Goal: Task Accomplishment & Management: Manage account settings

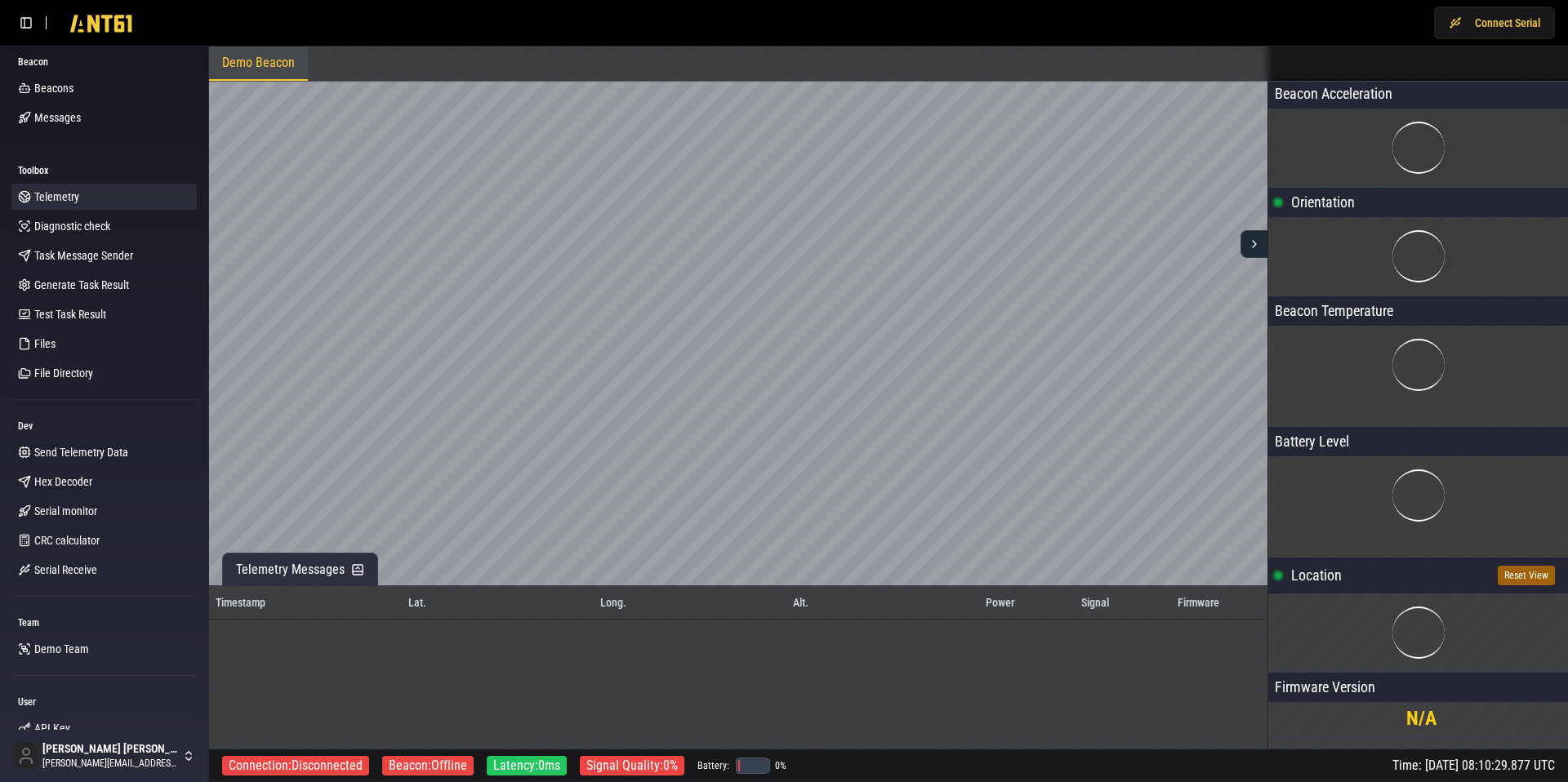
scroll to position [137, 0]
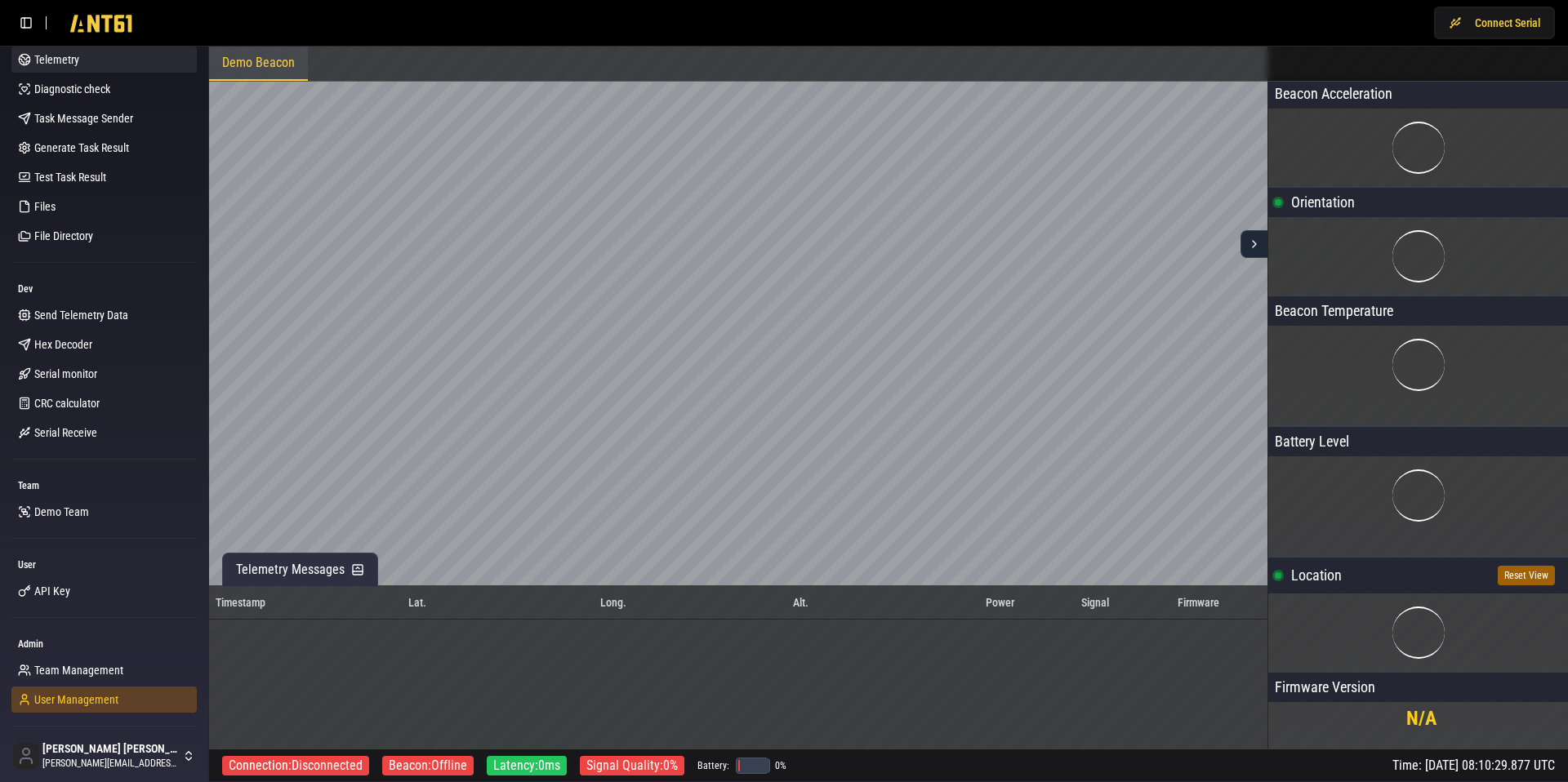
click at [59, 701] on span "User Management" at bounding box center [76, 699] width 84 height 17
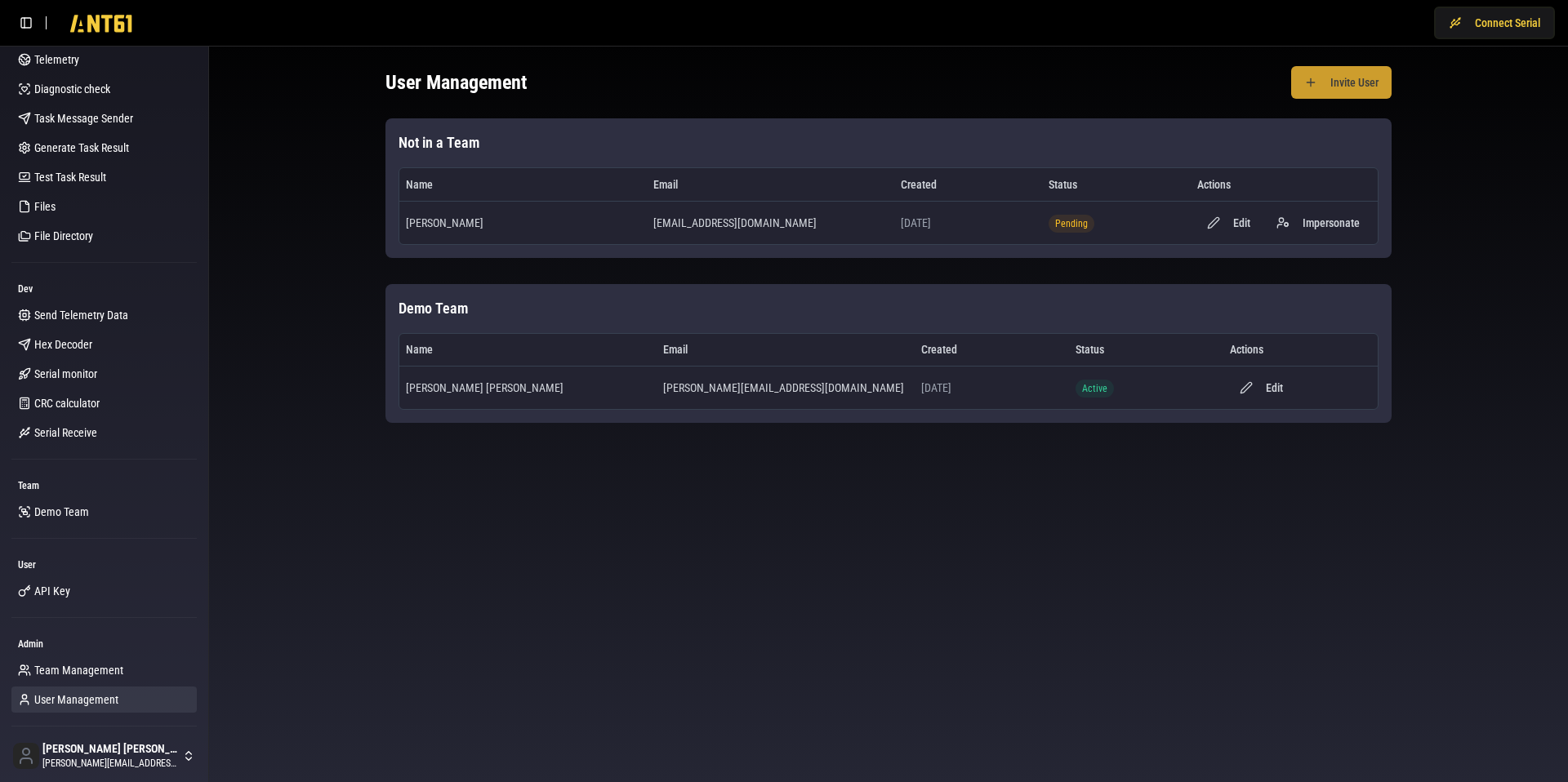
click at [1347, 88] on button "Invite User" at bounding box center [1341, 82] width 101 height 33
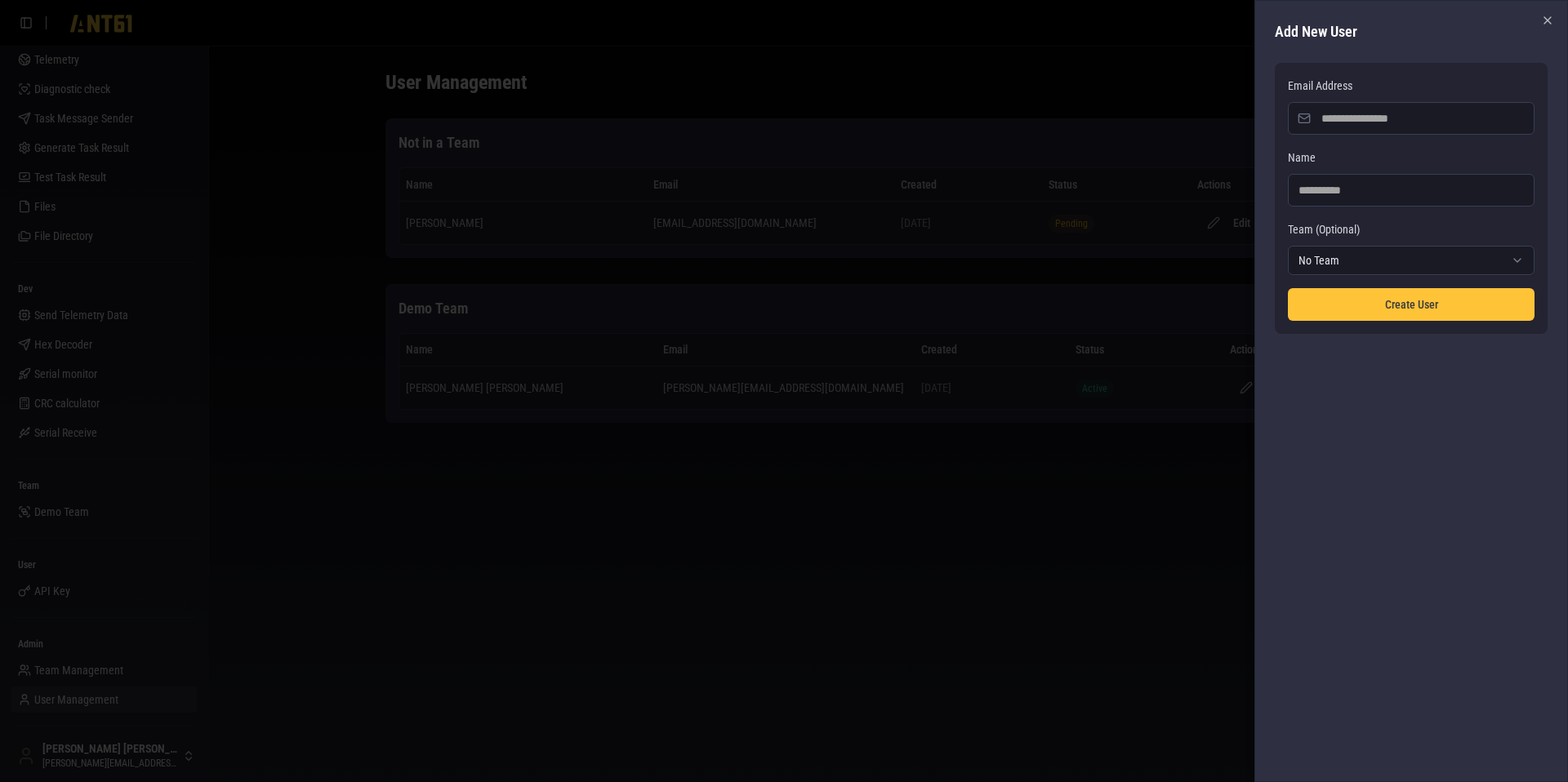
click at [1336, 117] on input "Email Address" at bounding box center [1411, 117] width 247 height 33
click at [1376, 118] on input "Email Address" at bounding box center [1411, 117] width 247 height 33
click at [1352, 155] on div "Name" at bounding box center [1411, 178] width 247 height 59
click at [1384, 116] on input "Email Address" at bounding box center [1411, 117] width 247 height 33
click at [1202, 98] on div at bounding box center [784, 391] width 1568 height 782
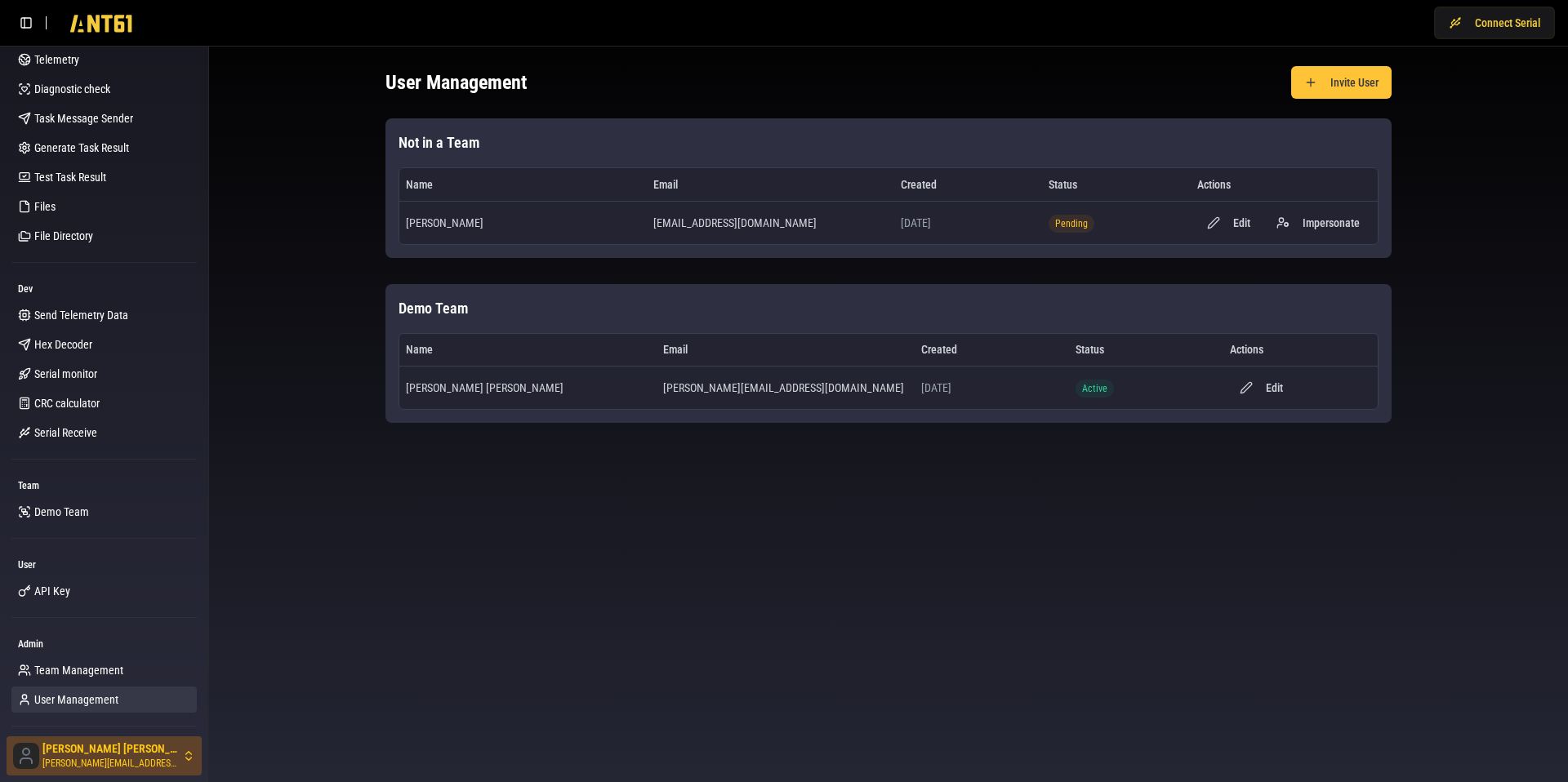
click at [99, 750] on html "Connect Serial Beacon Beacons Messages Toolbox Telemetry Diagnostic check Task …" at bounding box center [784, 391] width 1568 height 782
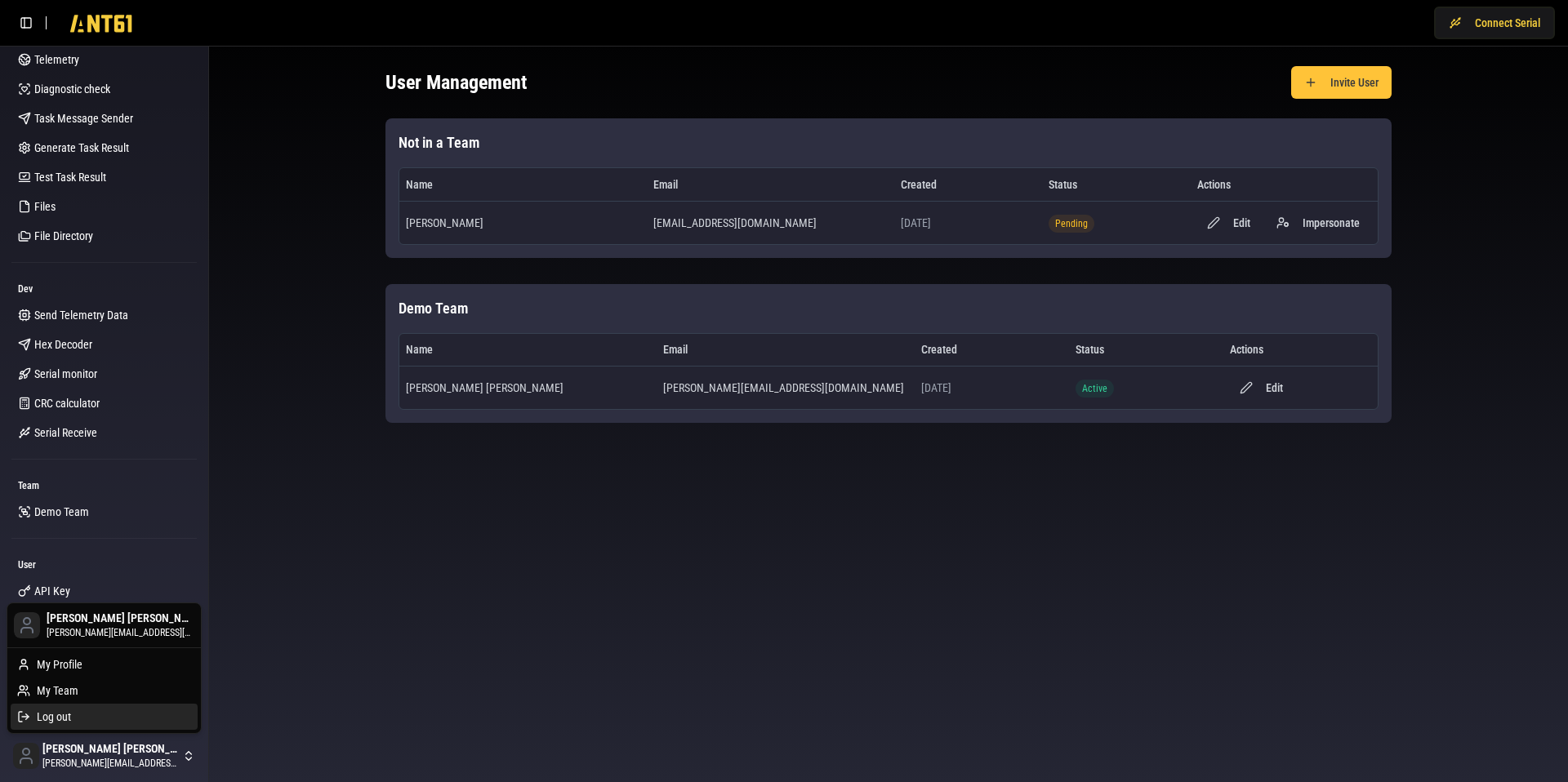
click at [88, 714] on div "Log out" at bounding box center [105, 717] width 187 height 26
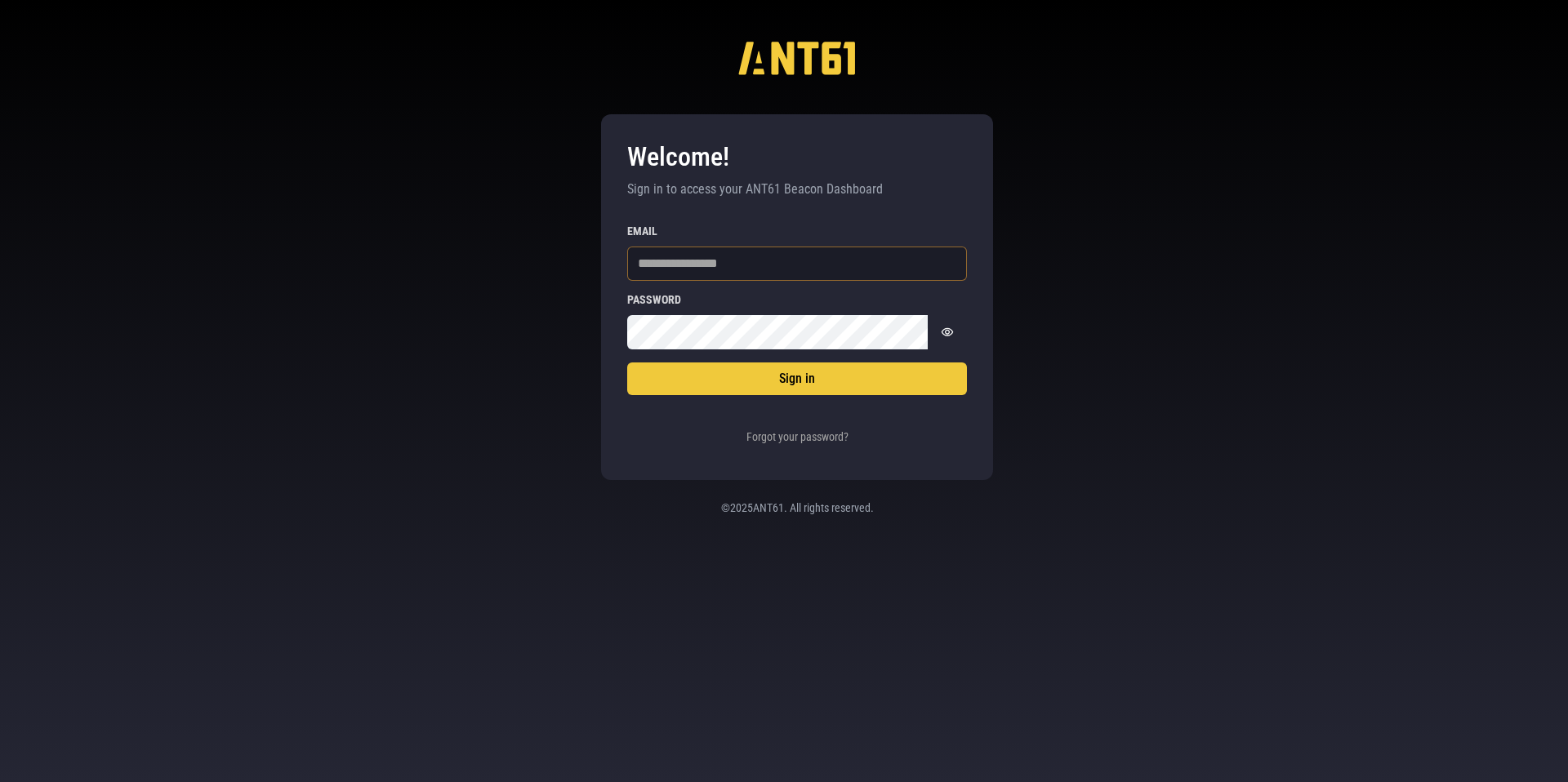
click at [759, 263] on input "Email" at bounding box center [797, 263] width 339 height 35
type input "**********"
drag, startPoint x: 565, startPoint y: 440, endPoint x: 580, endPoint y: 433, distance: 16.6
click at [565, 439] on div "**********" at bounding box center [784, 391] width 1568 height 782
click at [949, 329] on icon "Show password" at bounding box center [947, 331] width 13 height 13
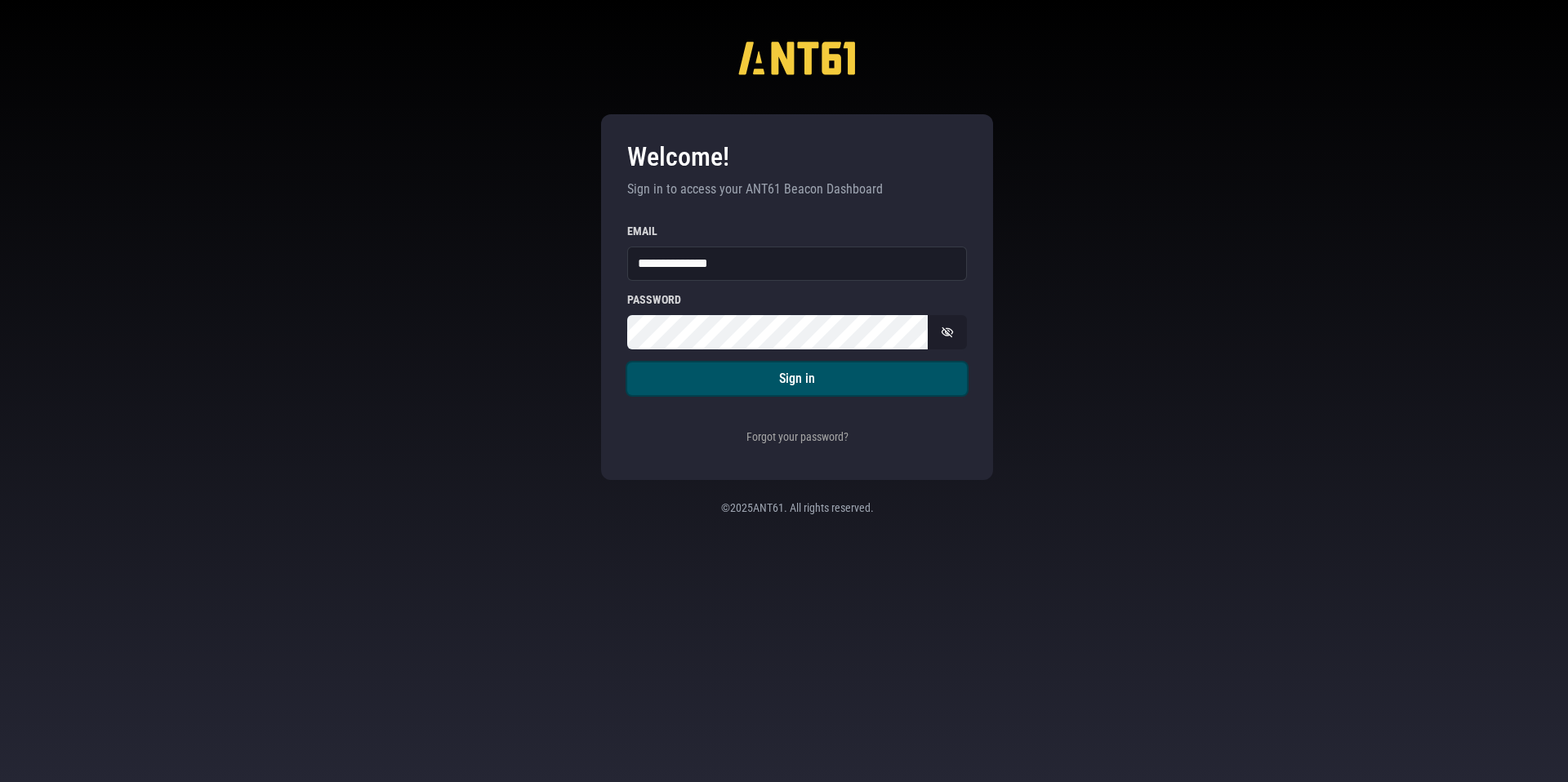
click at [781, 379] on button "Sign in" at bounding box center [797, 379] width 339 height 33
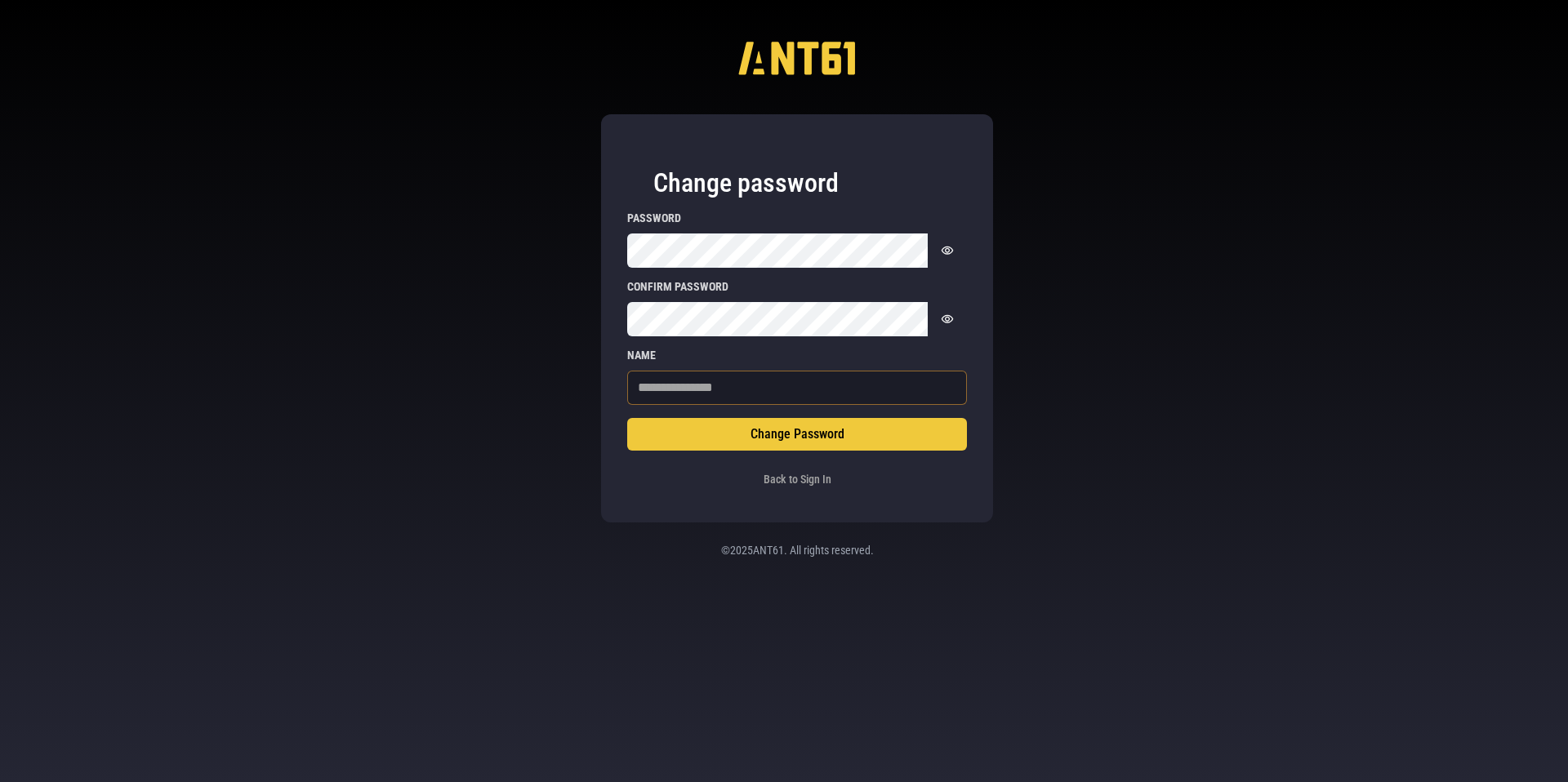
click at [659, 396] on input "Name" at bounding box center [797, 388] width 339 height 35
type input "*********"
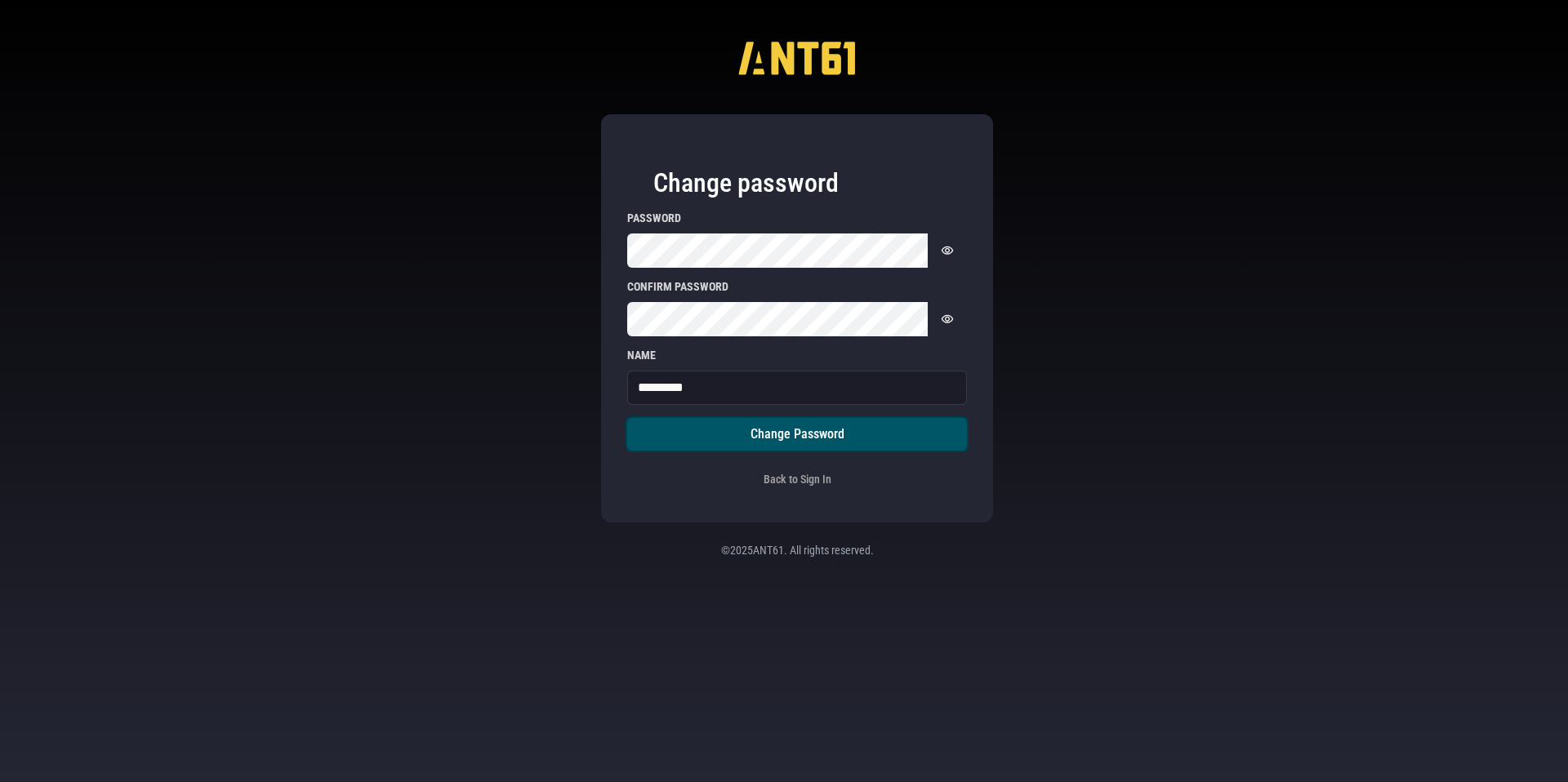
click at [712, 446] on button "Change Password" at bounding box center [797, 434] width 339 height 33
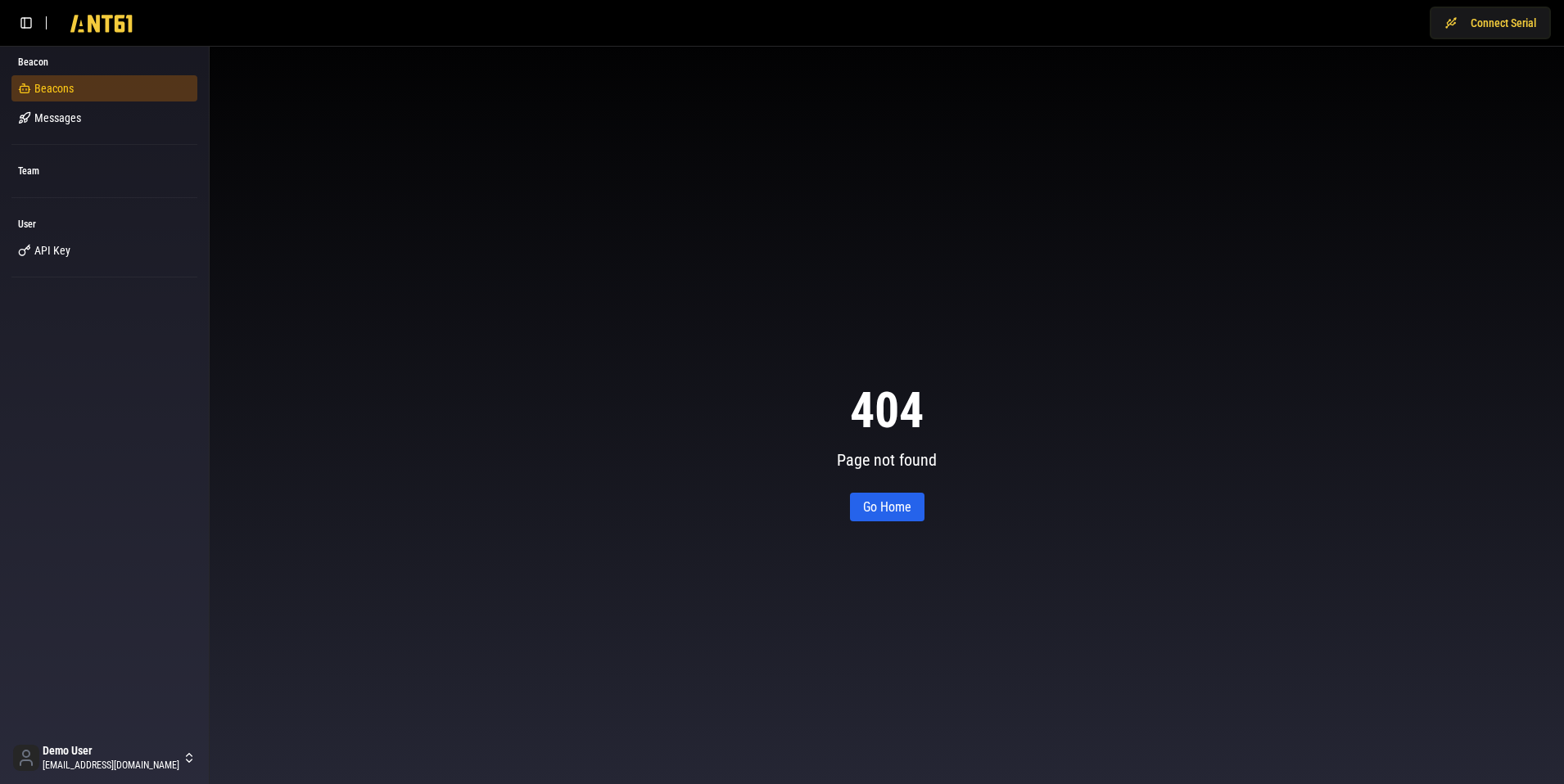
click at [81, 96] on link "Beacons" at bounding box center [105, 88] width 186 height 26
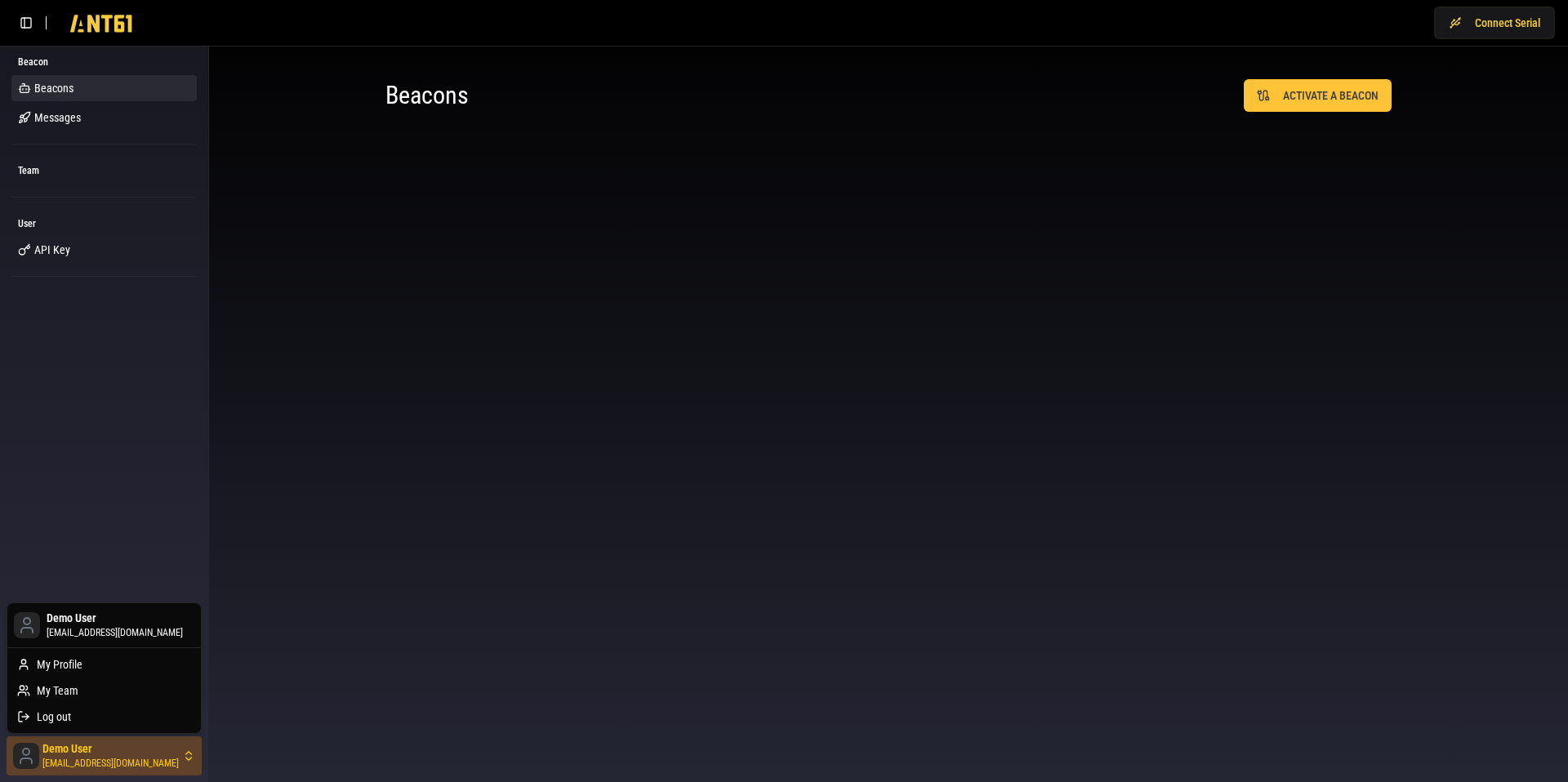
click at [65, 756] on html "Connect Serial Beacon Beacons Messages Team User API Key Demo User demo@ant61.c…" at bounding box center [784, 391] width 1568 height 782
click at [88, 720] on div "Log out" at bounding box center [105, 717] width 187 height 26
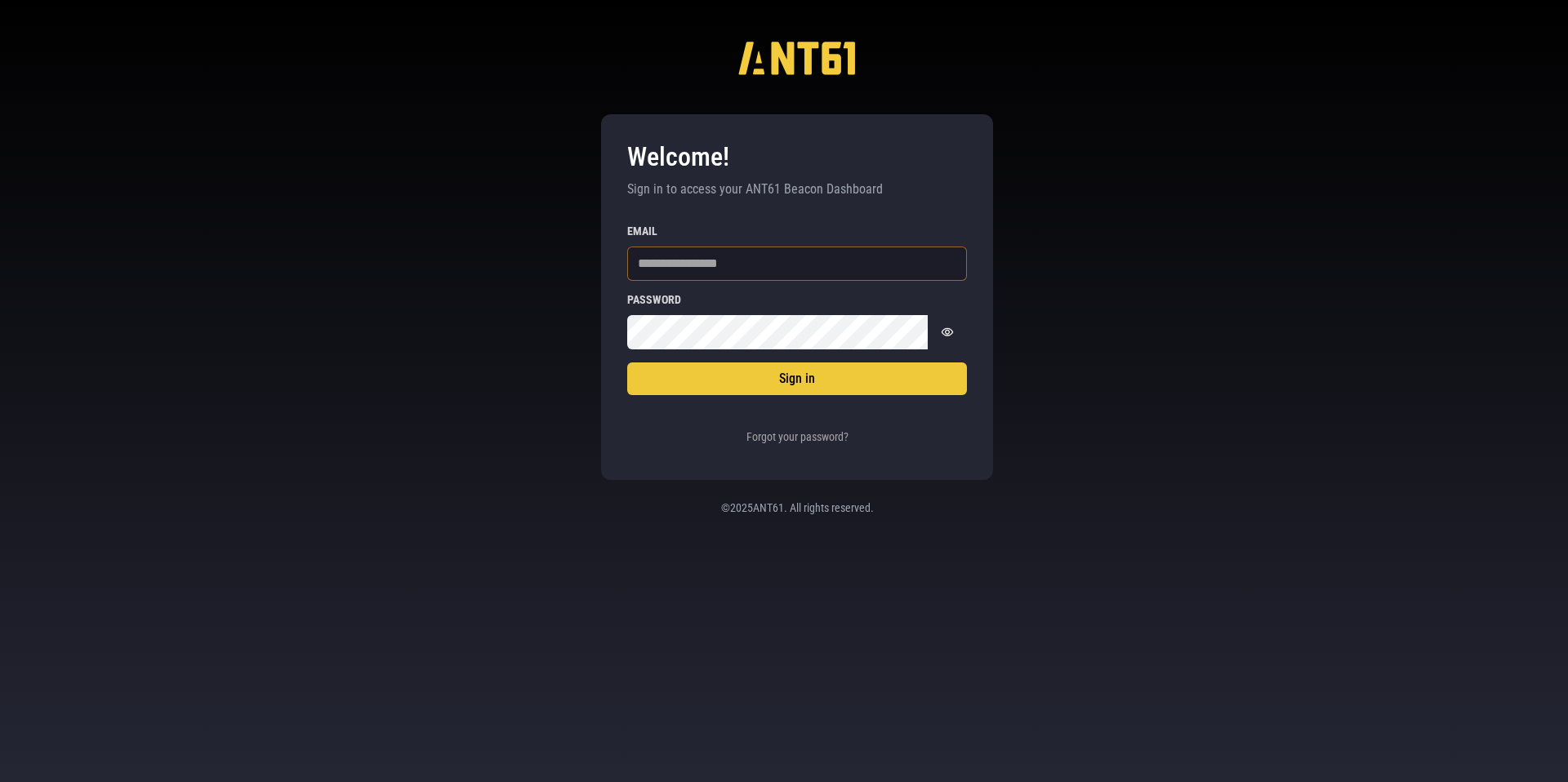
click at [730, 255] on input "Email" at bounding box center [797, 263] width 339 height 35
type input "*"
type input "**********"
click at [627, 363] on button "Sign in" at bounding box center [797, 379] width 339 height 33
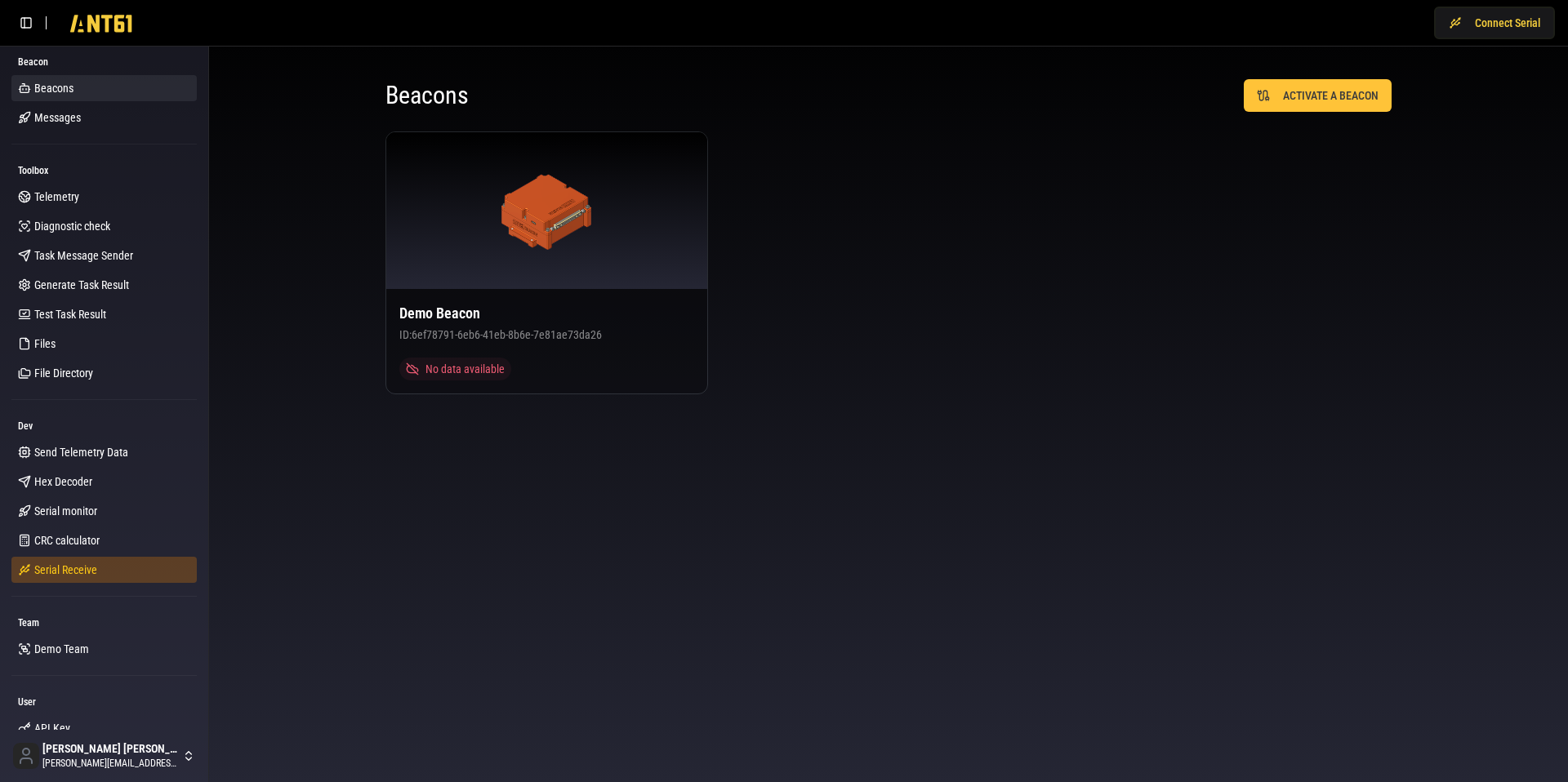
scroll to position [137, 0]
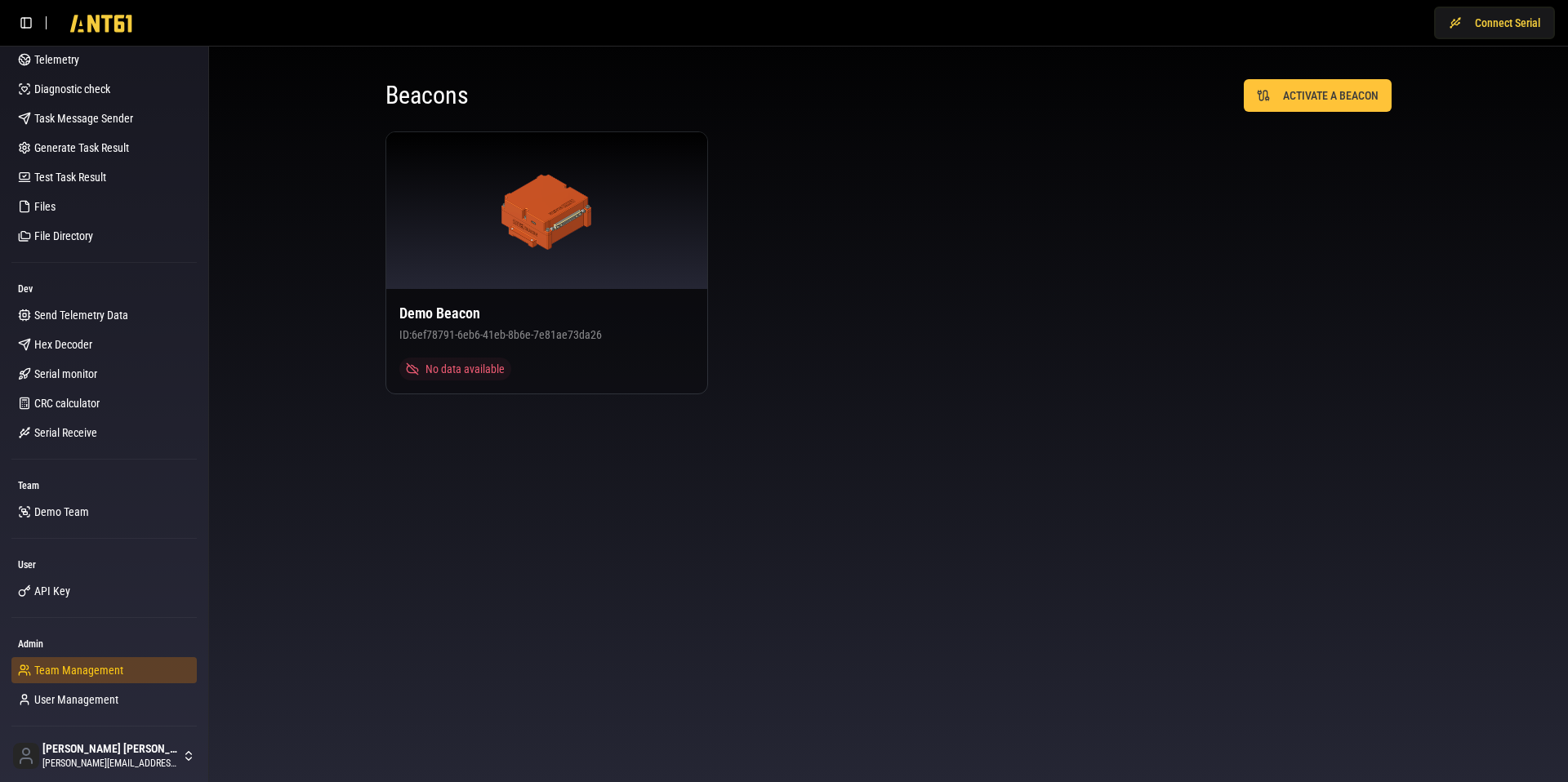
click at [62, 665] on span "Team Management" at bounding box center [79, 670] width 89 height 17
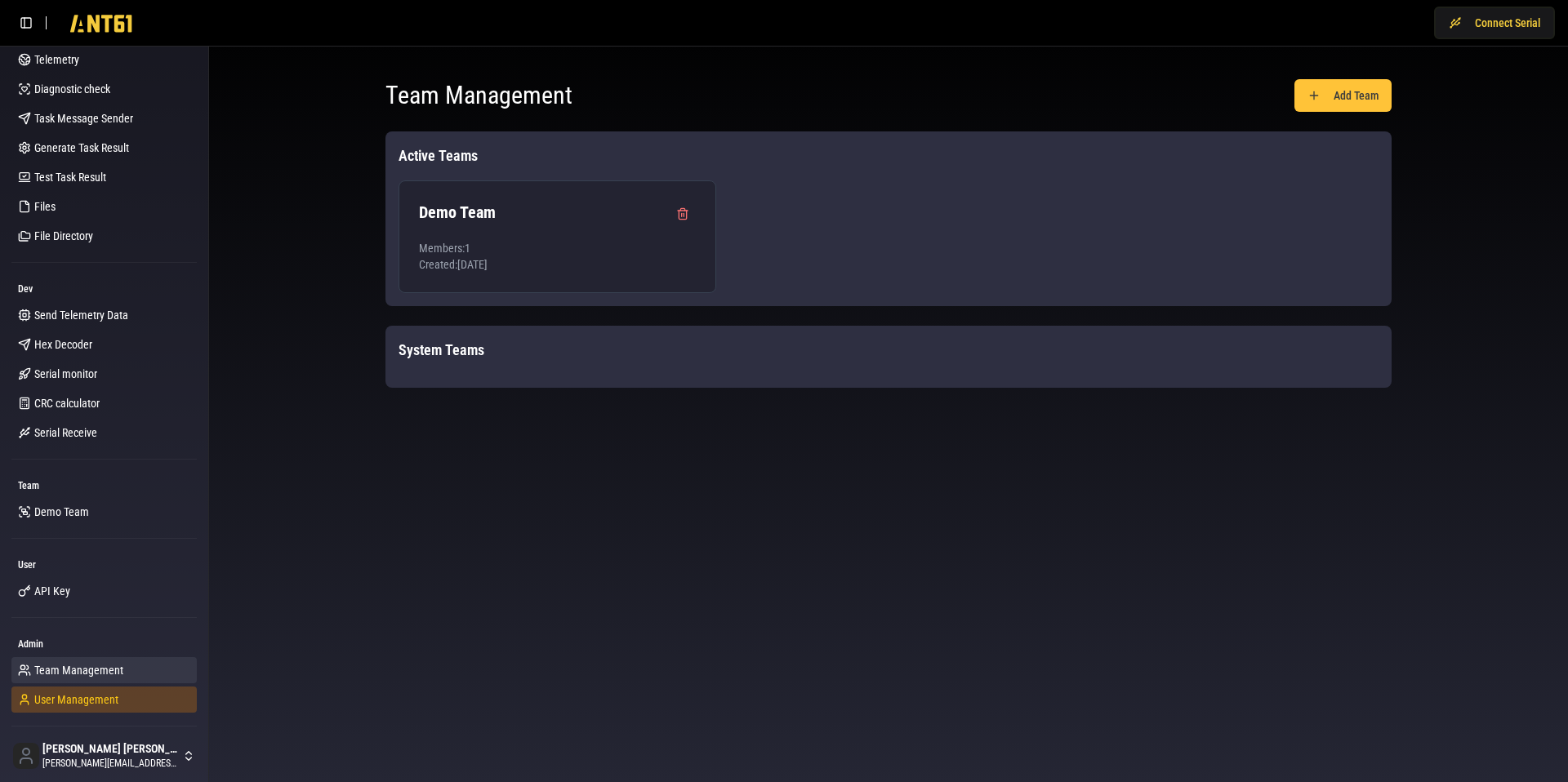
click at [59, 691] on span "User Management" at bounding box center [76, 699] width 84 height 17
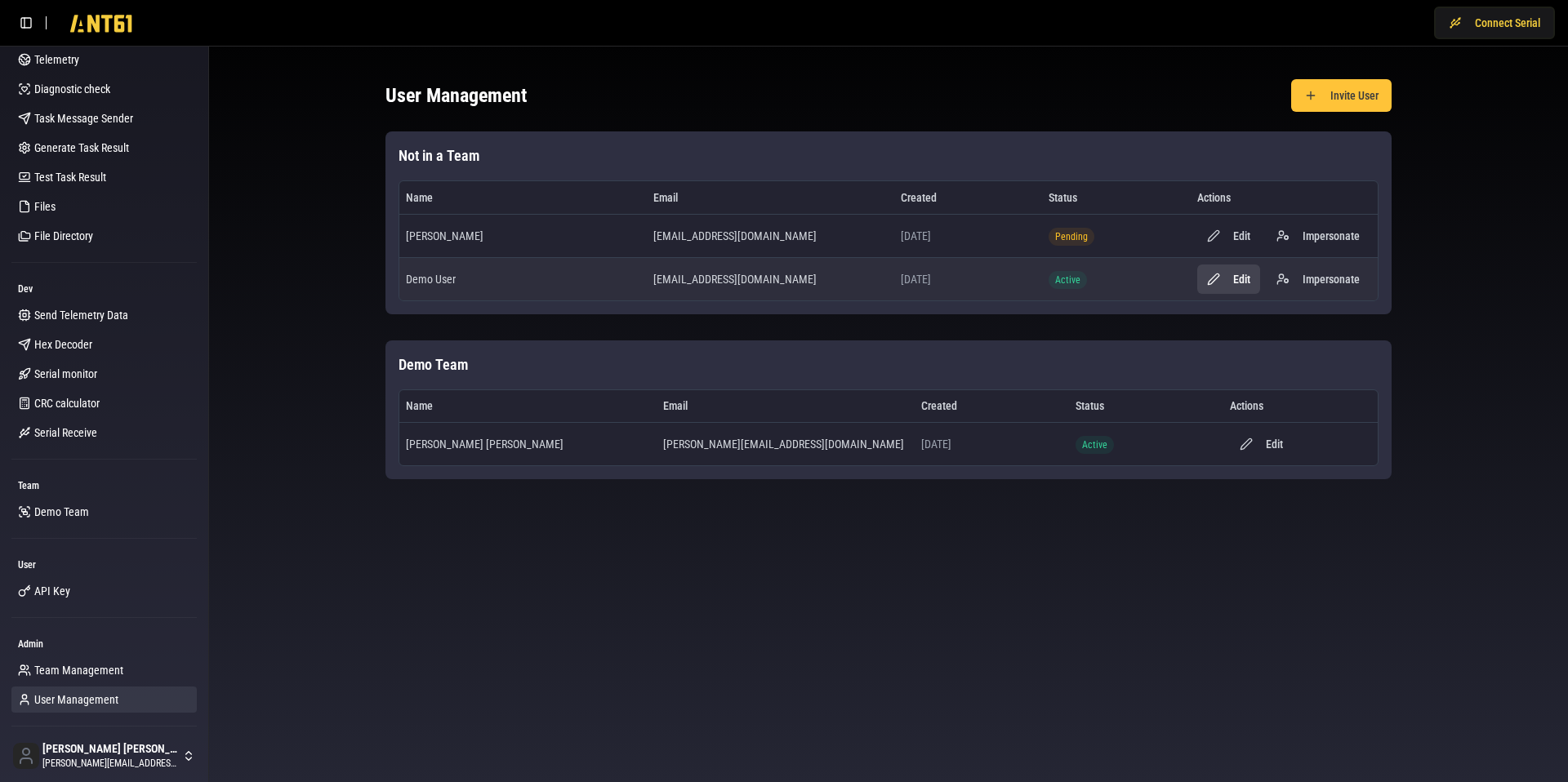
click at [1229, 282] on button "Edit" at bounding box center [1229, 279] width 63 height 30
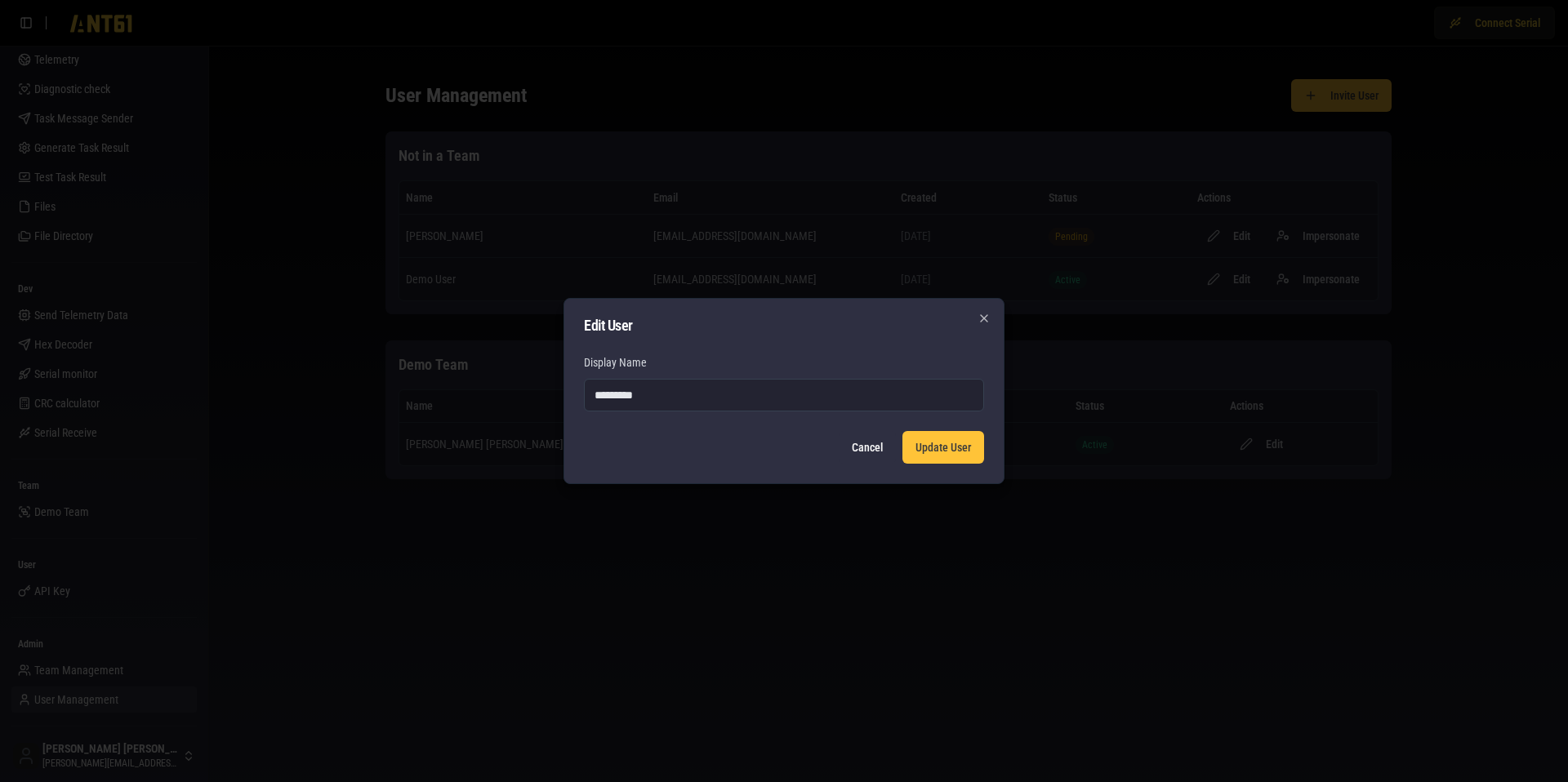
click at [854, 449] on button "Cancel" at bounding box center [867, 447] width 57 height 33
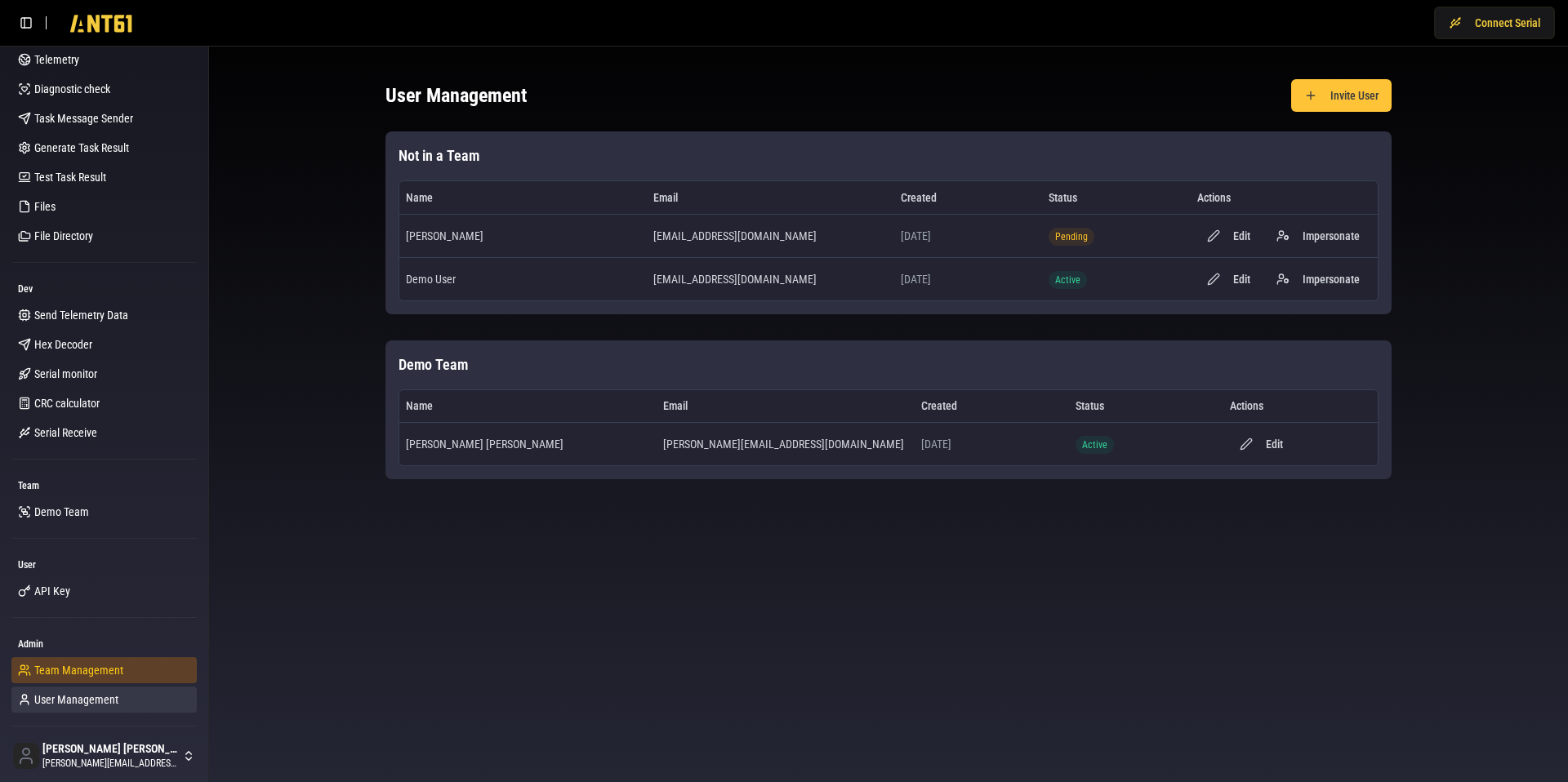
click at [100, 672] on span "Team Management" at bounding box center [79, 670] width 89 height 17
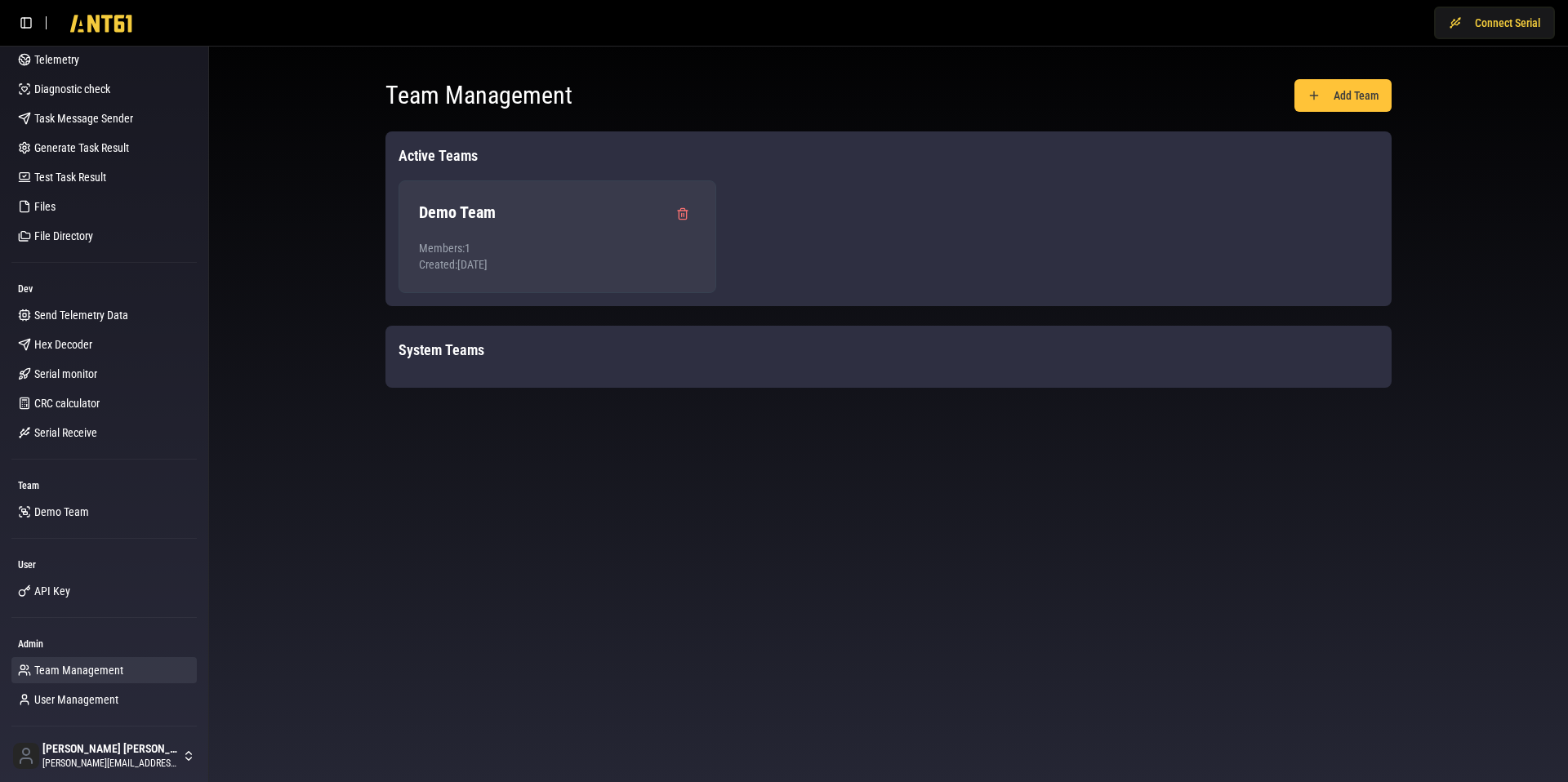
click at [500, 248] on p "Members: 1" at bounding box center [557, 248] width 277 height 17
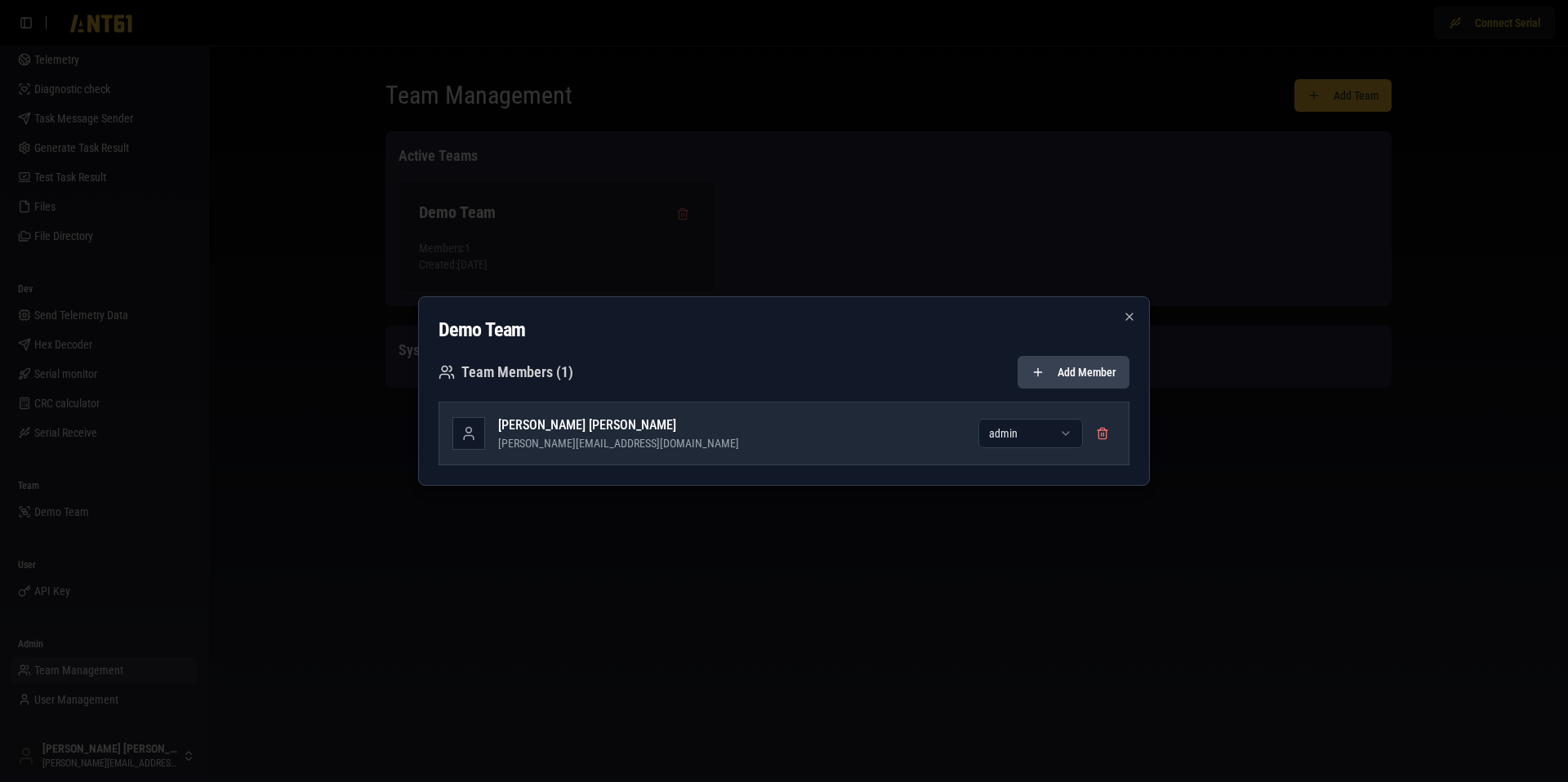
click at [1084, 372] on button "Add Member" at bounding box center [1073, 372] width 111 height 33
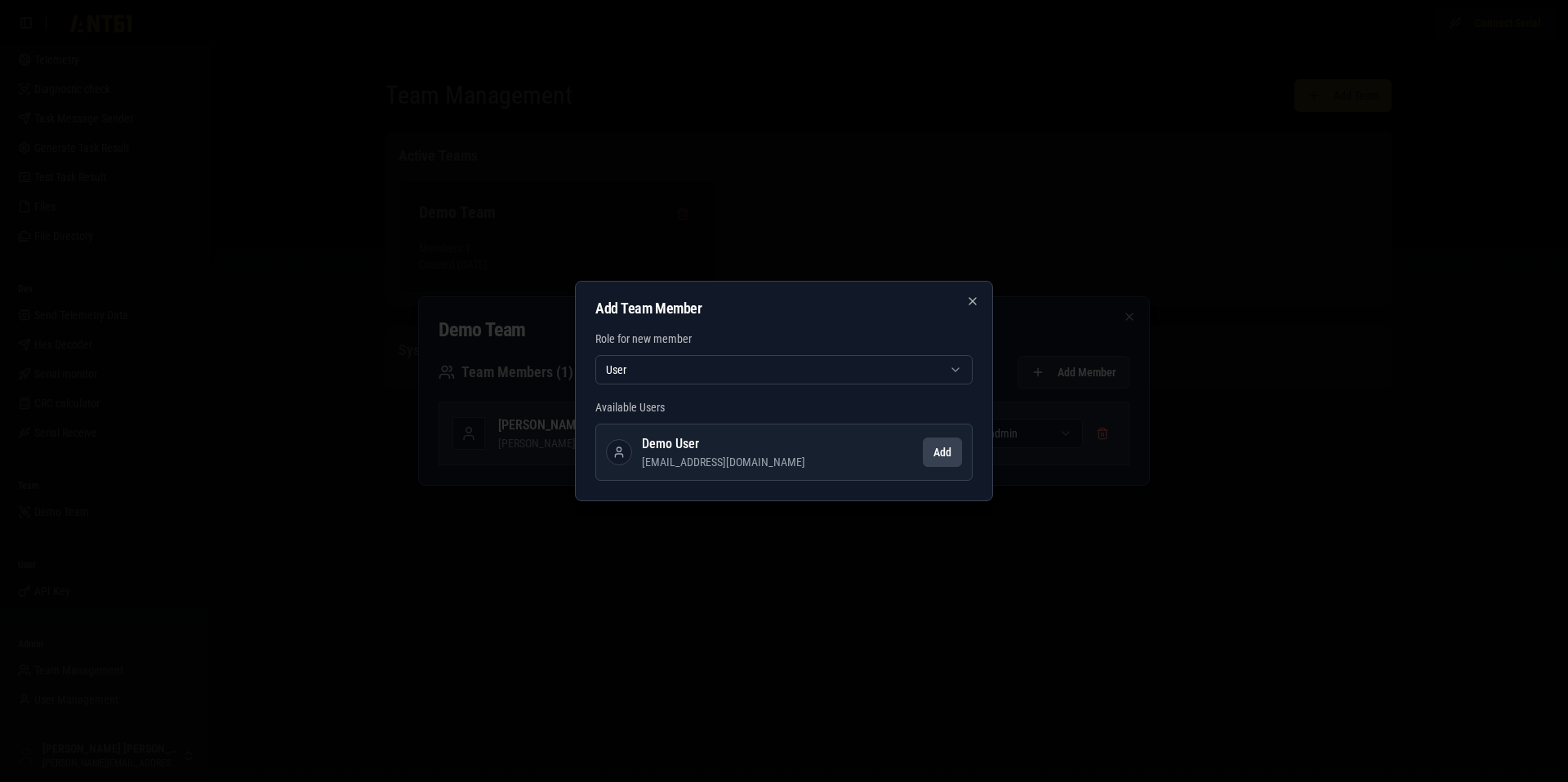
click at [942, 450] on button "Add" at bounding box center [943, 453] width 39 height 30
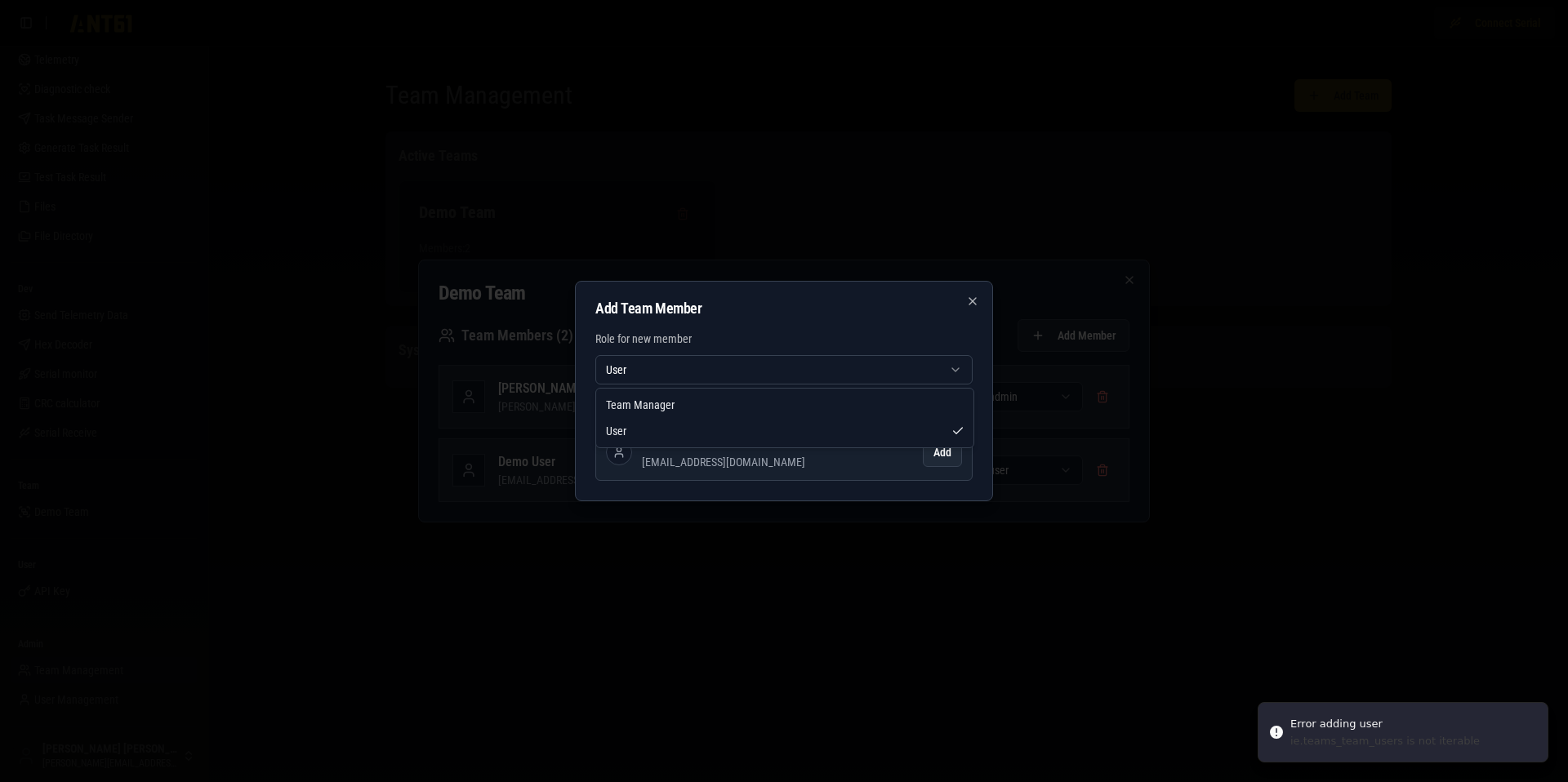
click at [752, 377] on body "Error adding user ie.teams_team_users is not iterable Connect Serial Beacon Bea…" at bounding box center [784, 391] width 1568 height 782
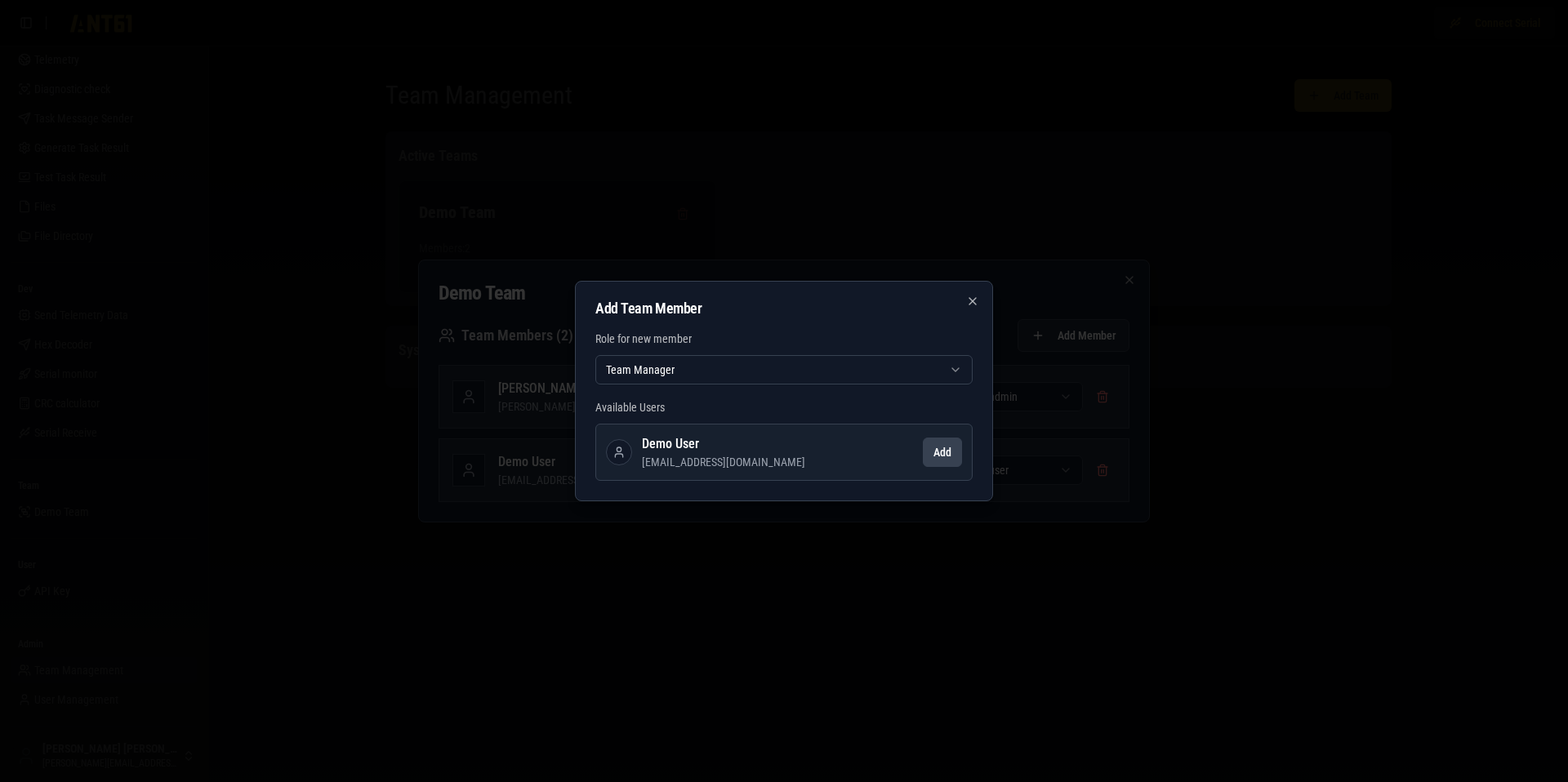
click at [946, 454] on button "Add" at bounding box center [943, 453] width 39 height 30
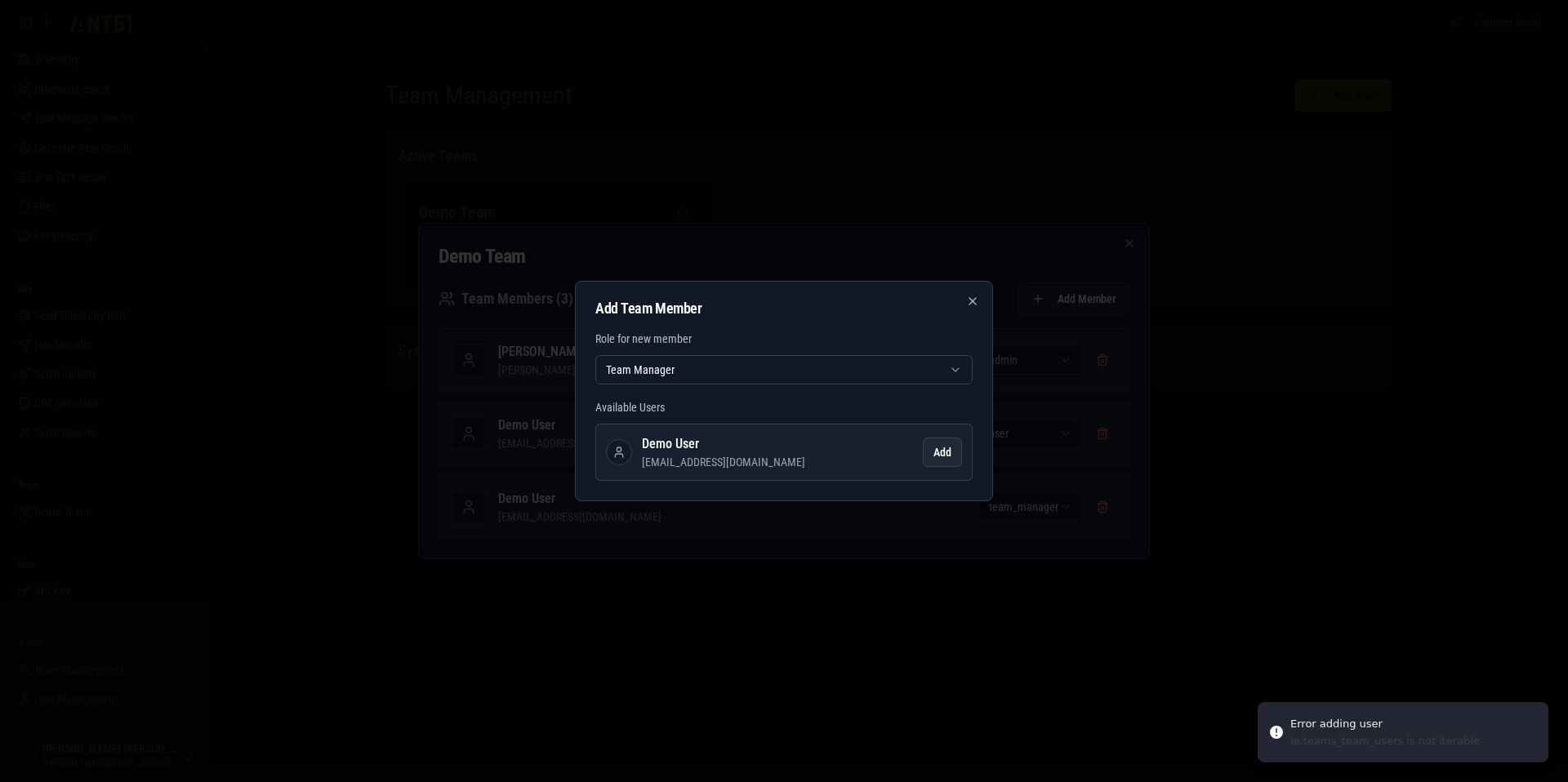
click at [1196, 428] on div at bounding box center [784, 391] width 1568 height 782
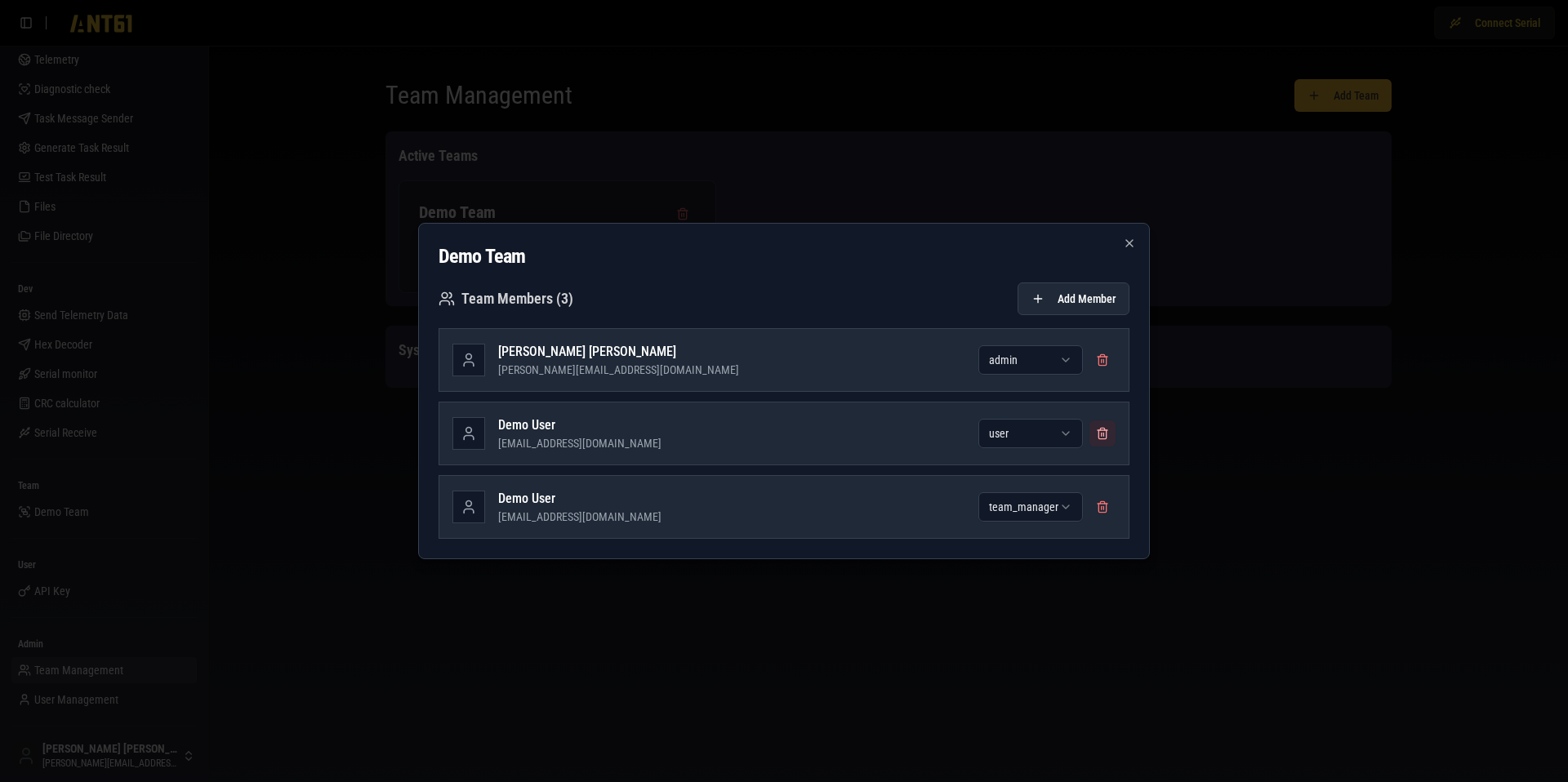
click at [1104, 430] on button at bounding box center [1102, 433] width 26 height 26
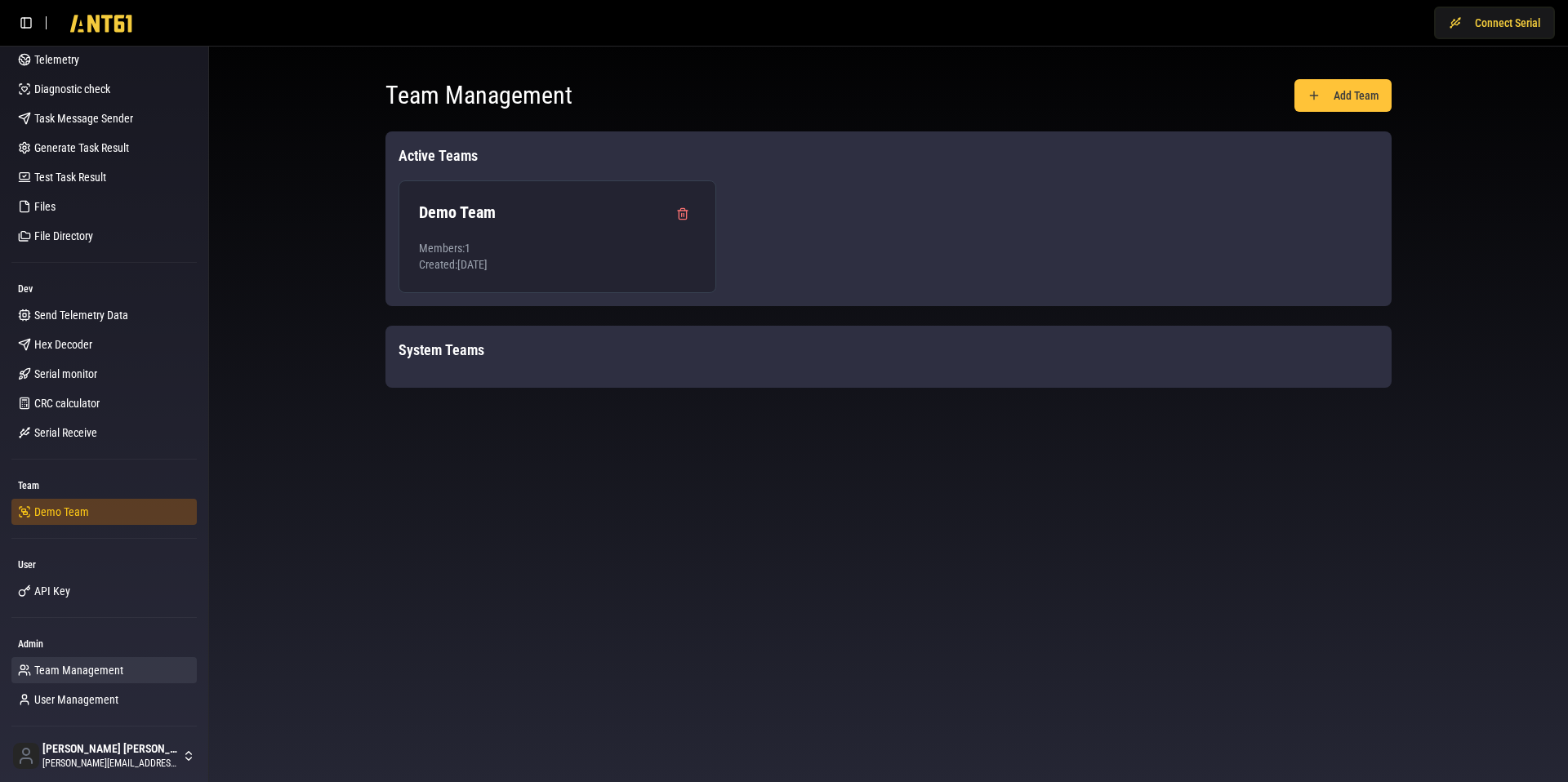
click at [62, 511] on span "Demo Team" at bounding box center [61, 512] width 54 height 17
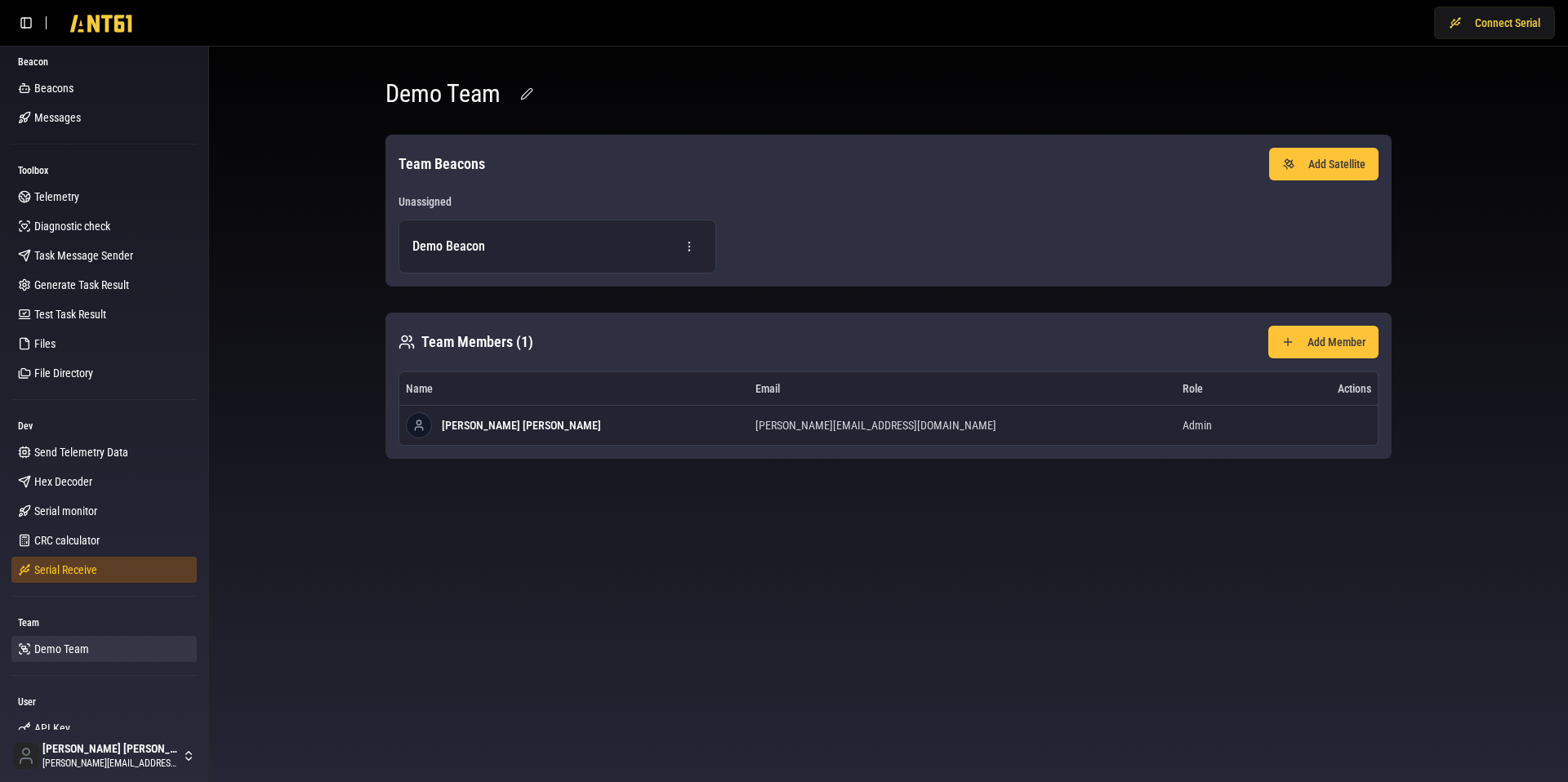
scroll to position [137, 0]
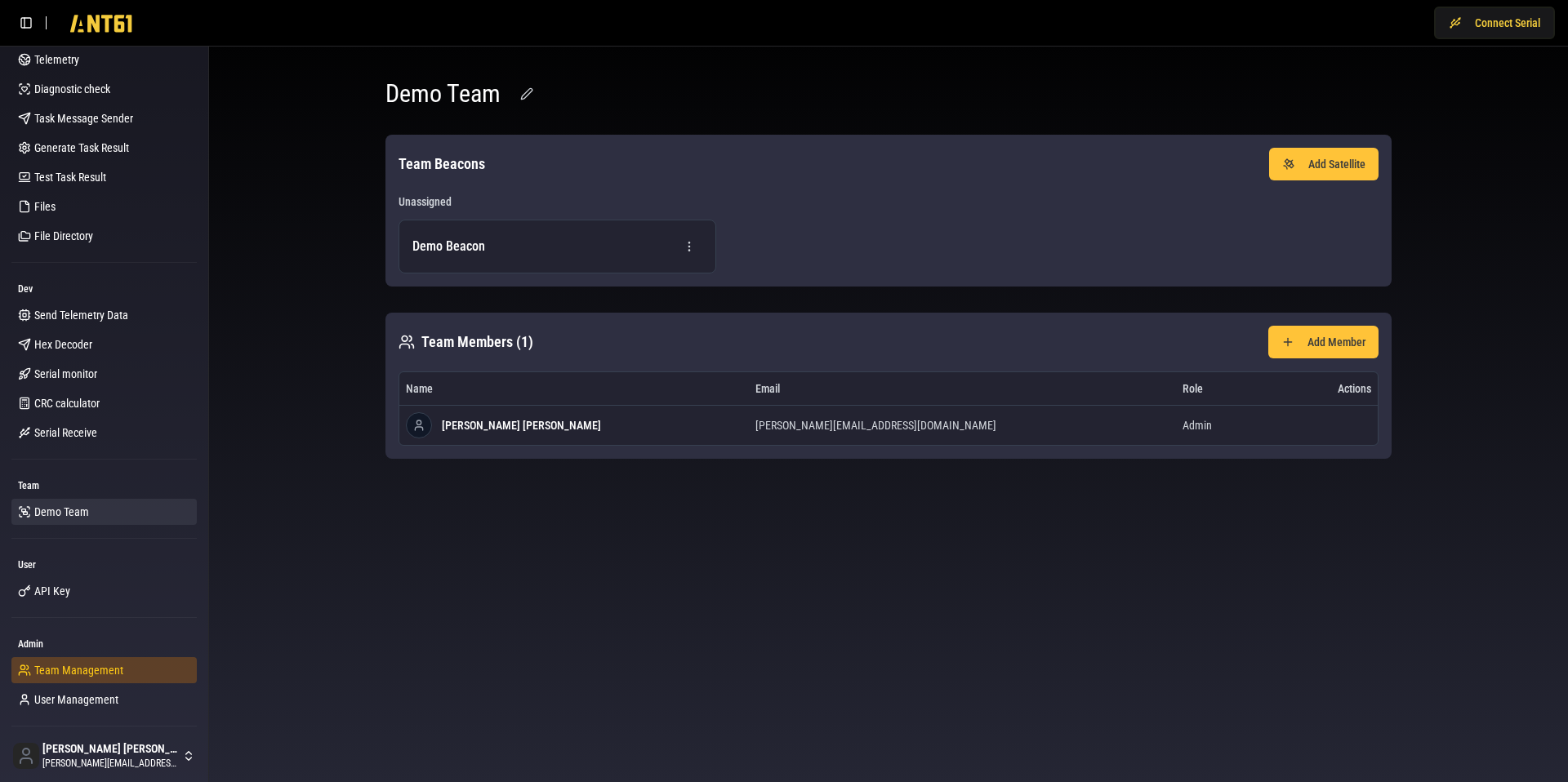
click at [71, 666] on span "Team Management" at bounding box center [79, 670] width 89 height 17
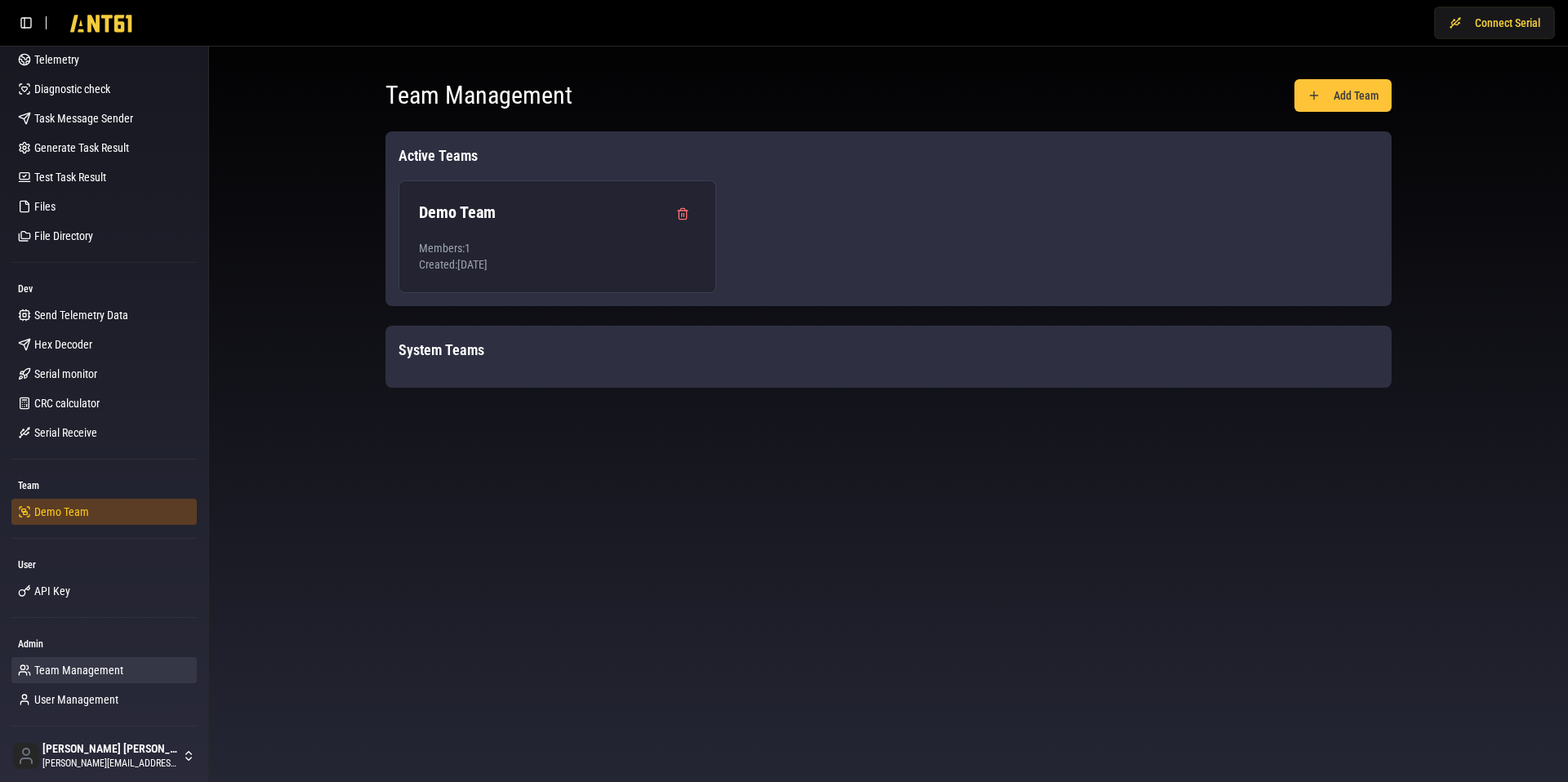
click at [83, 524] on link "Demo Team" at bounding box center [105, 512] width 185 height 26
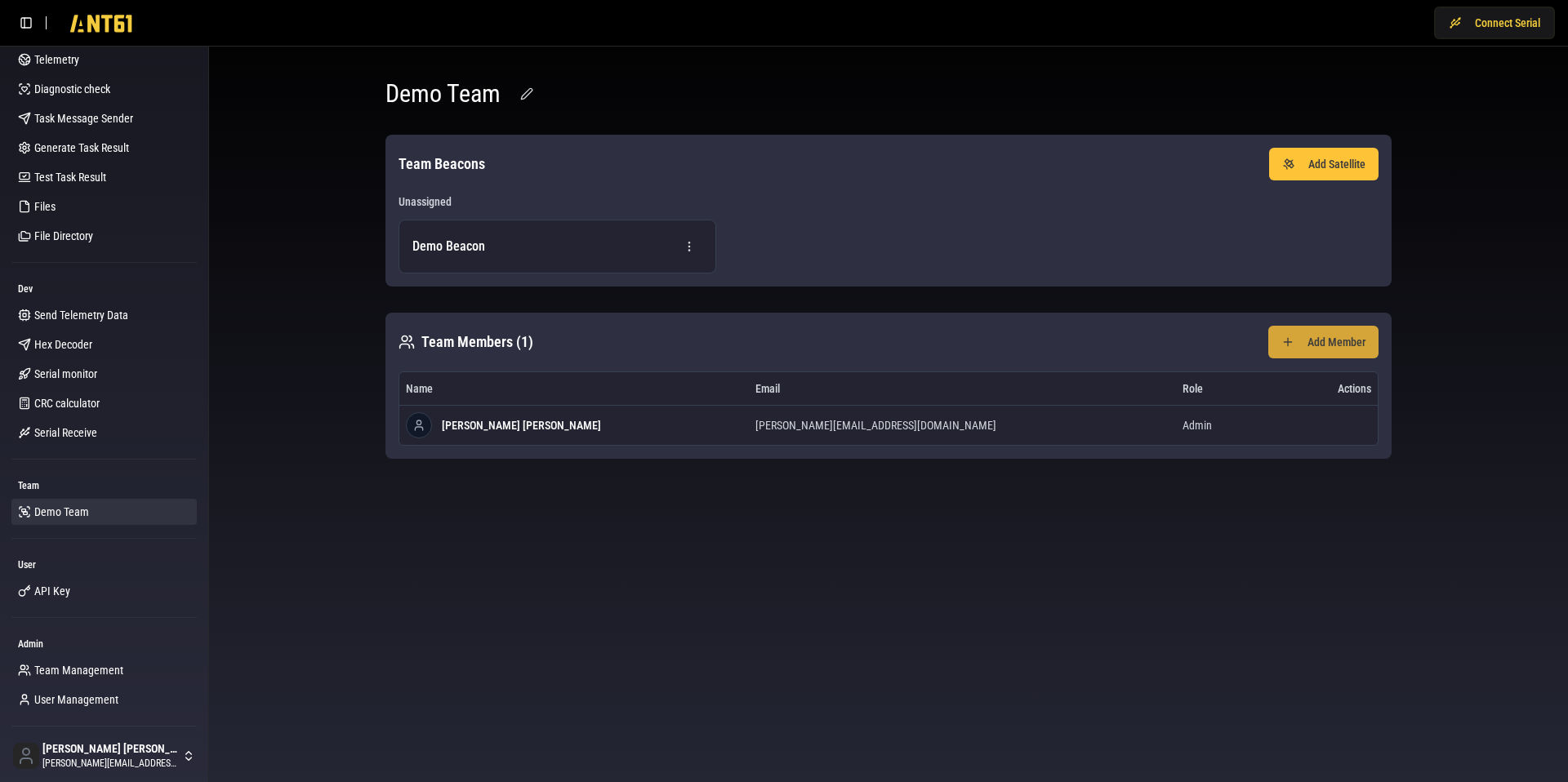
click at [1369, 338] on button "Add Member" at bounding box center [1323, 341] width 110 height 33
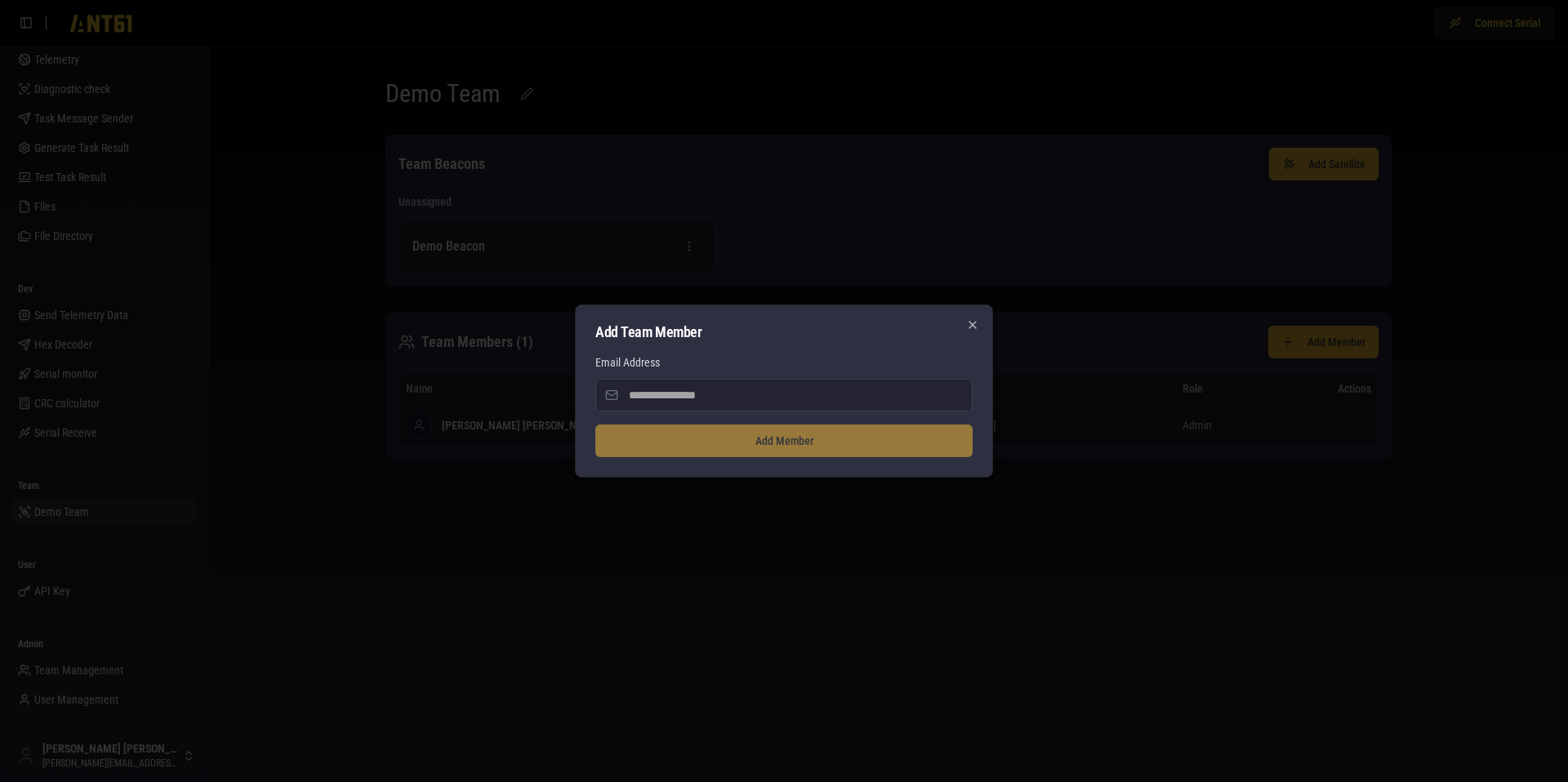
click at [748, 396] on input "Email Address" at bounding box center [784, 394] width 378 height 33
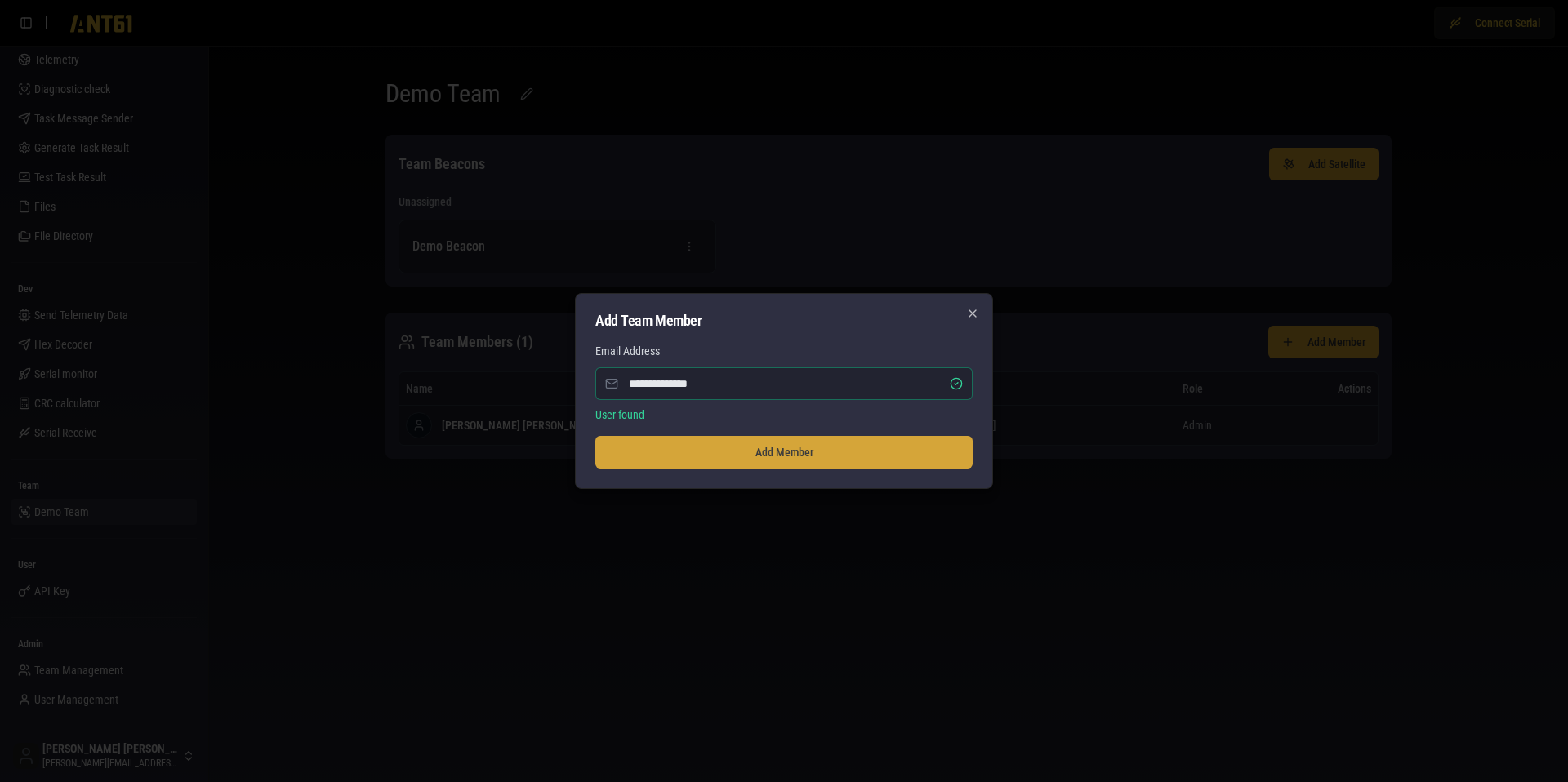
type input "**********"
click at [709, 448] on button "Add Member" at bounding box center [784, 452] width 378 height 33
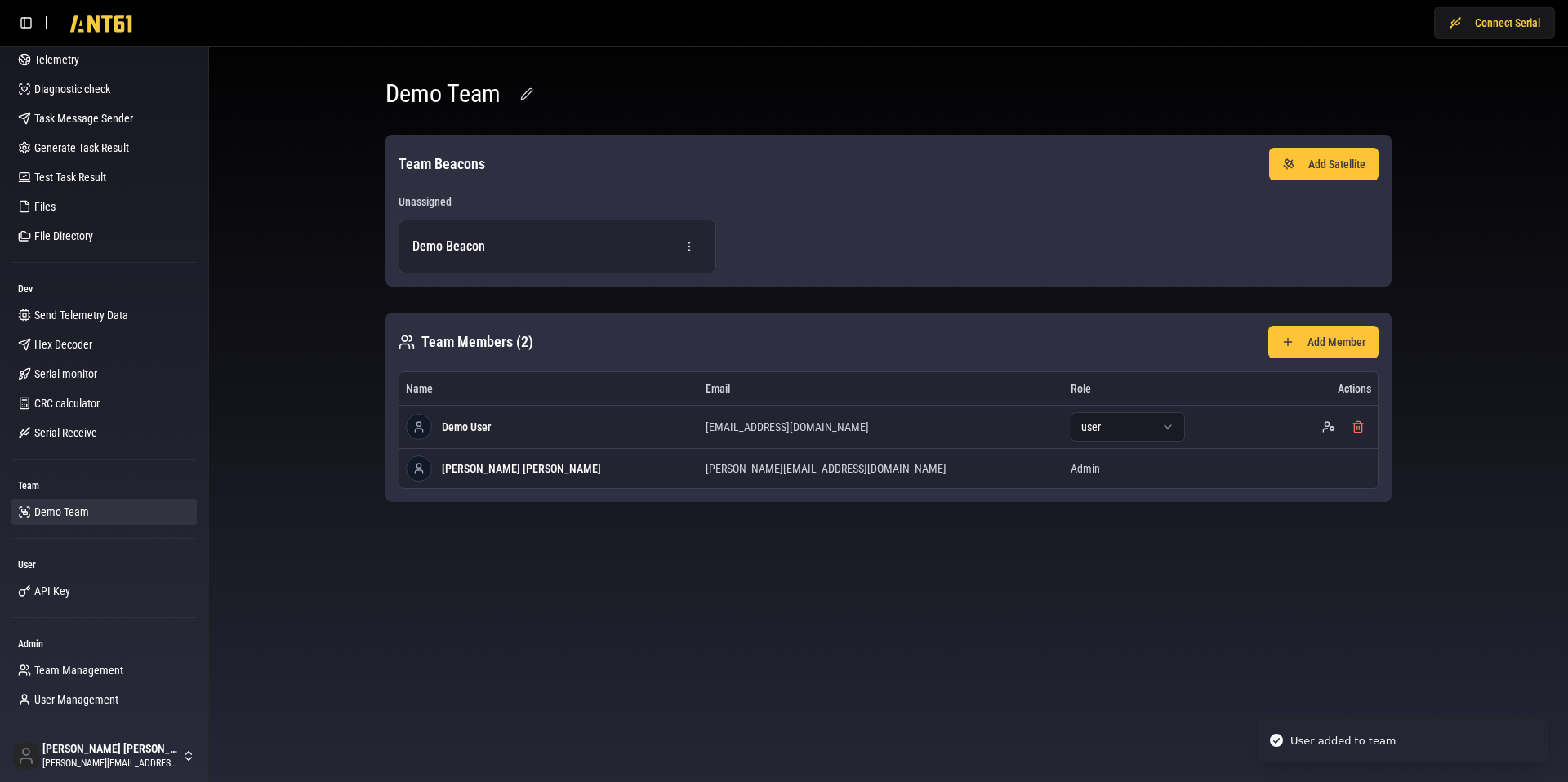
click at [817, 573] on body "User added to team Connect Serial Beacon Beacons Messages Toolbox Telemetry Dia…" at bounding box center [784, 391] width 1568 height 782
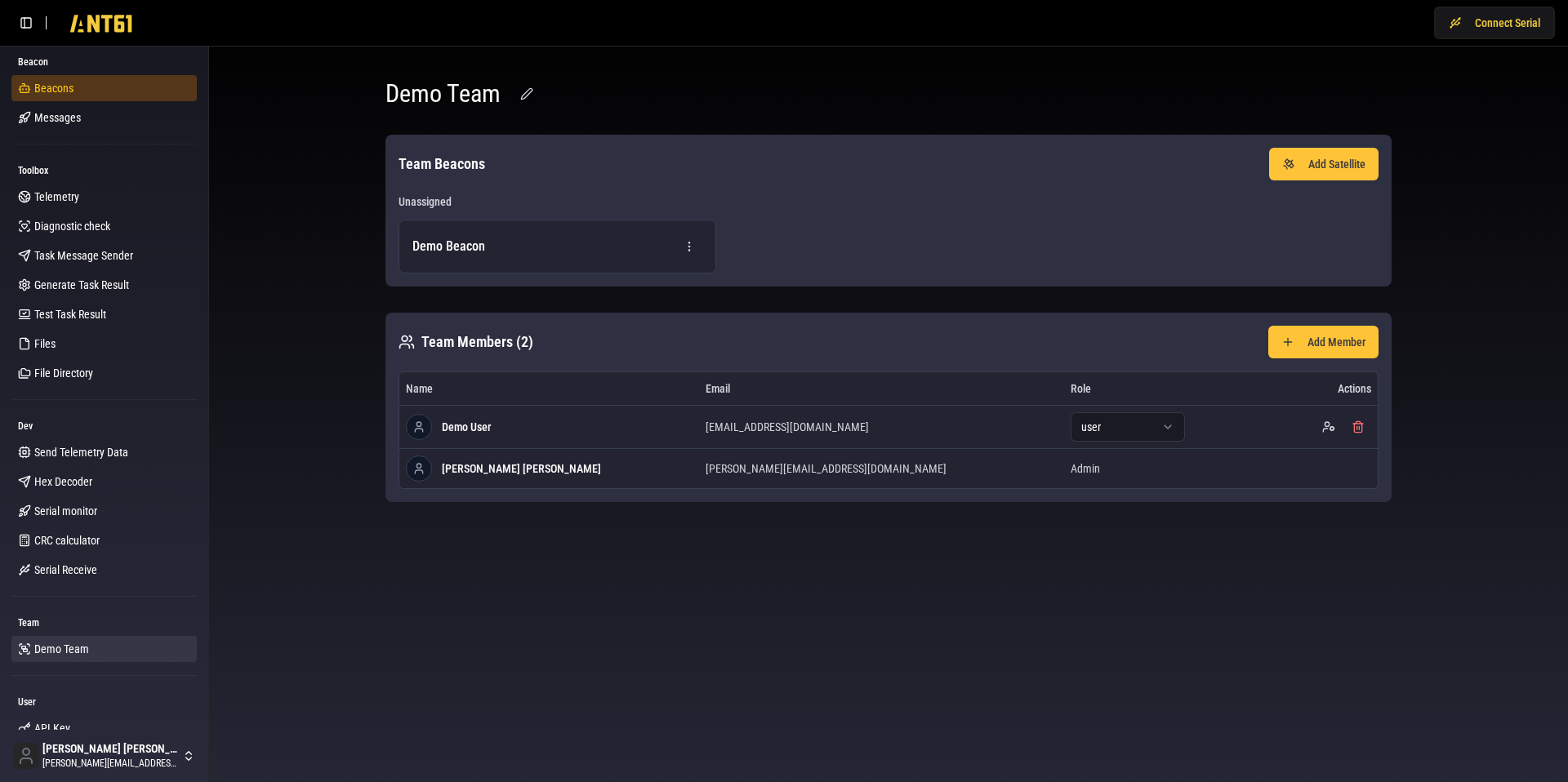
click at [62, 92] on span "Beacons" at bounding box center [54, 88] width 39 height 17
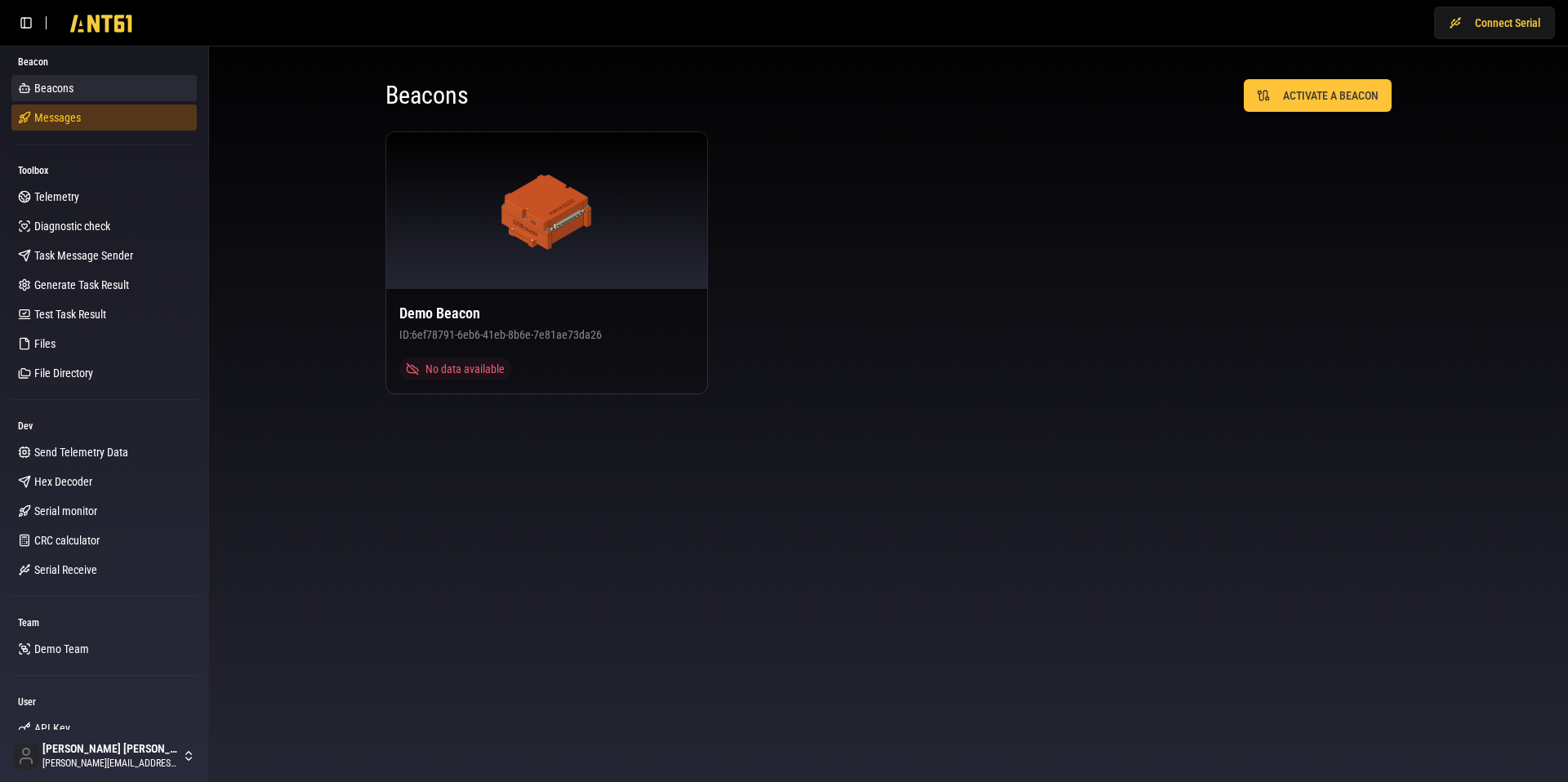
click at [54, 119] on span "Messages" at bounding box center [57, 117] width 46 height 17
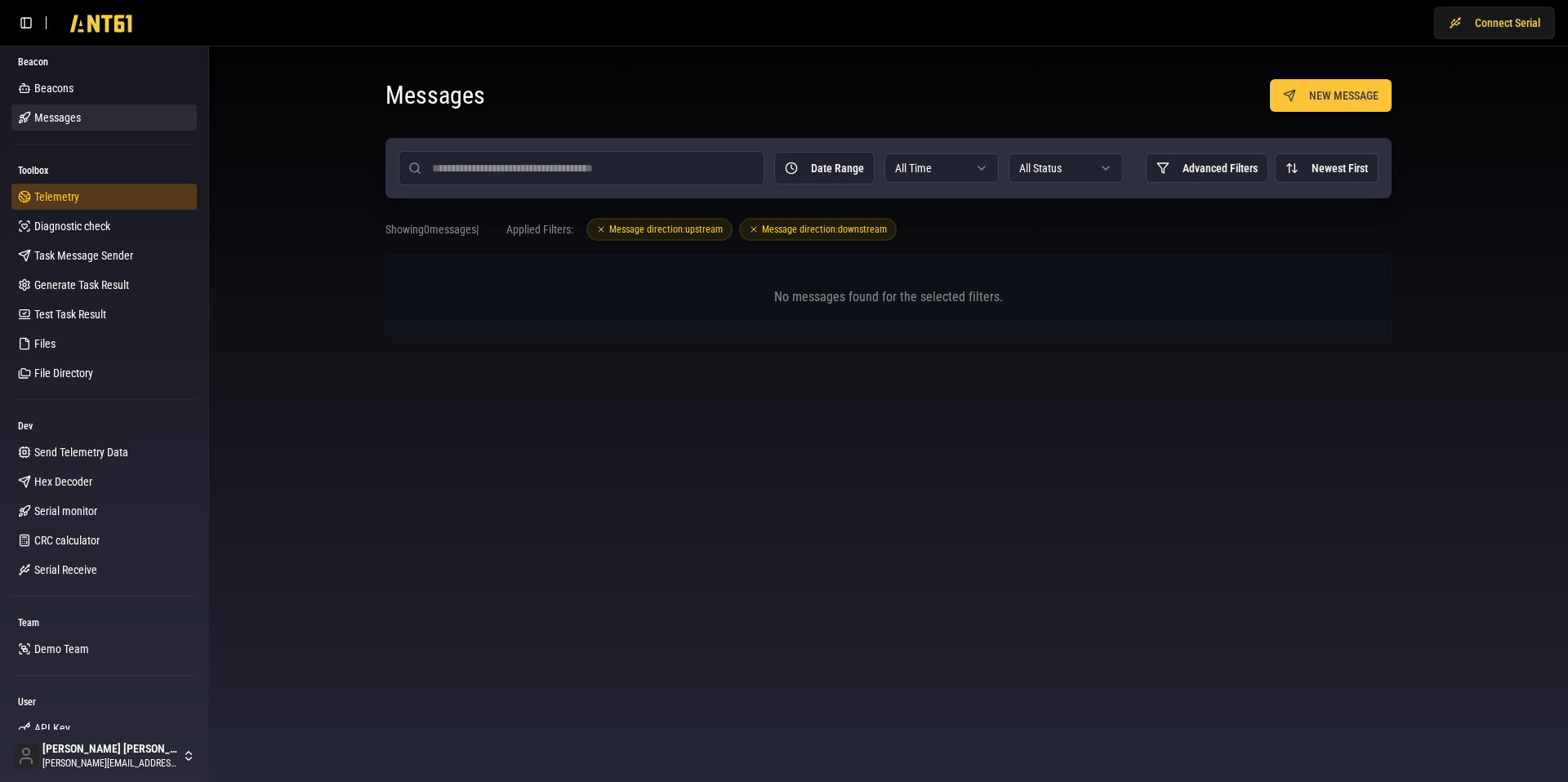
click at [55, 196] on span "Telemetry" at bounding box center [57, 196] width 45 height 17
